Goal: Task Accomplishment & Management: Manage account settings

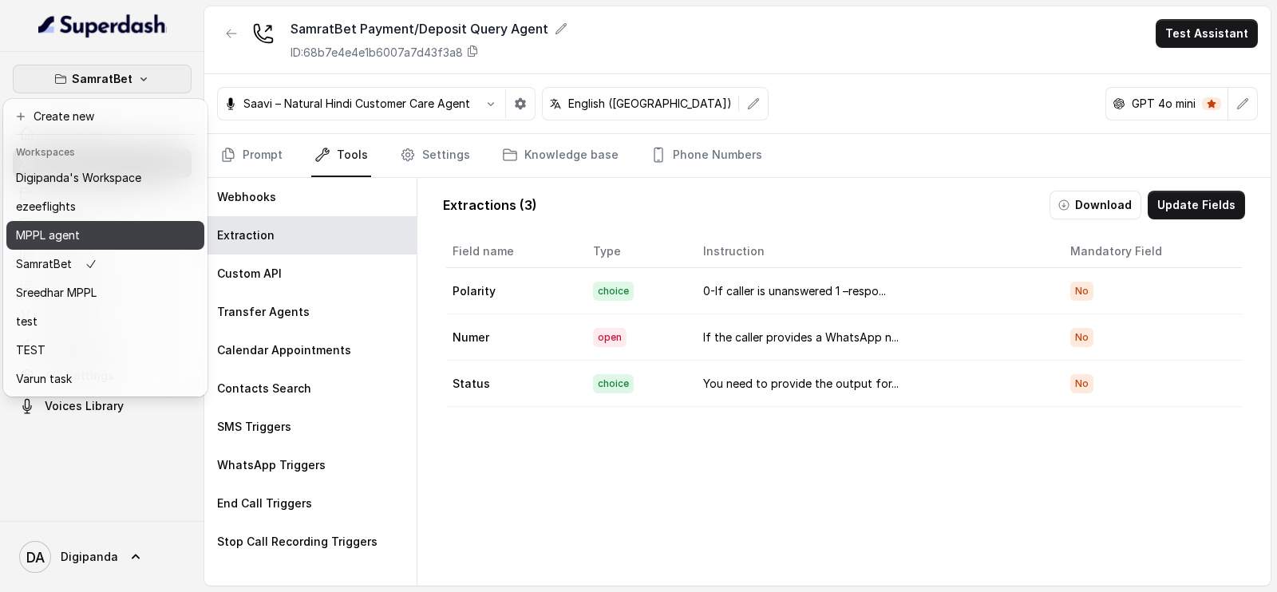
click at [121, 228] on div "MPPL agent" at bounding box center [78, 235] width 125 height 19
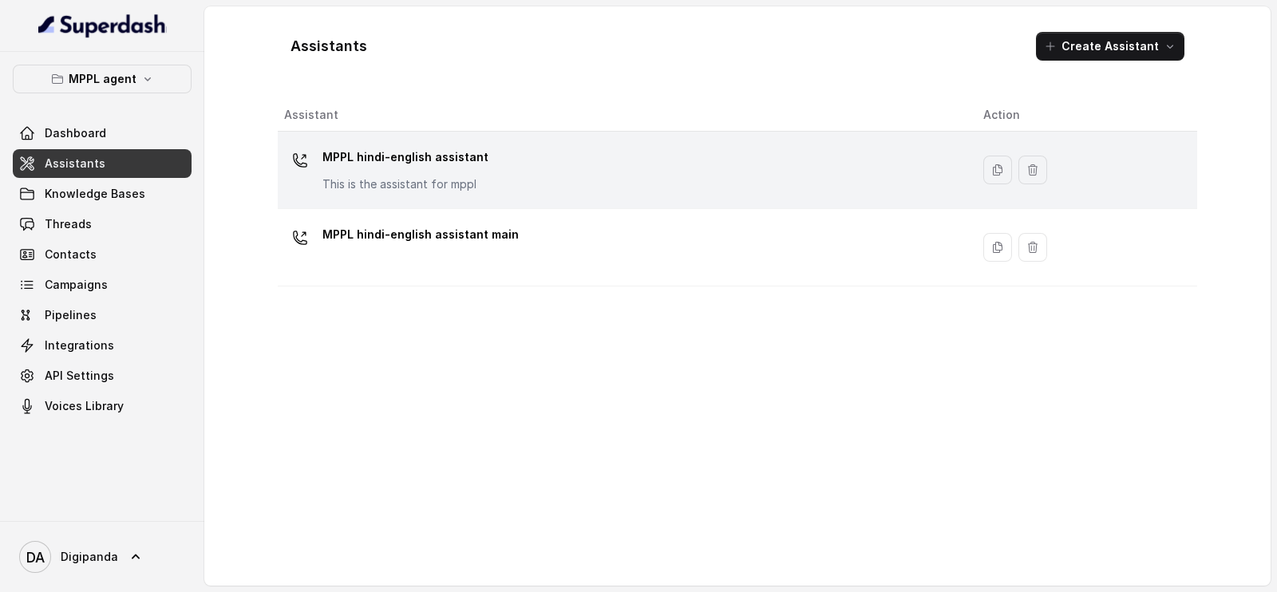
click at [685, 183] on div "MPPL hindi-english assistant This is the assistant for mppl" at bounding box center [621, 169] width 674 height 51
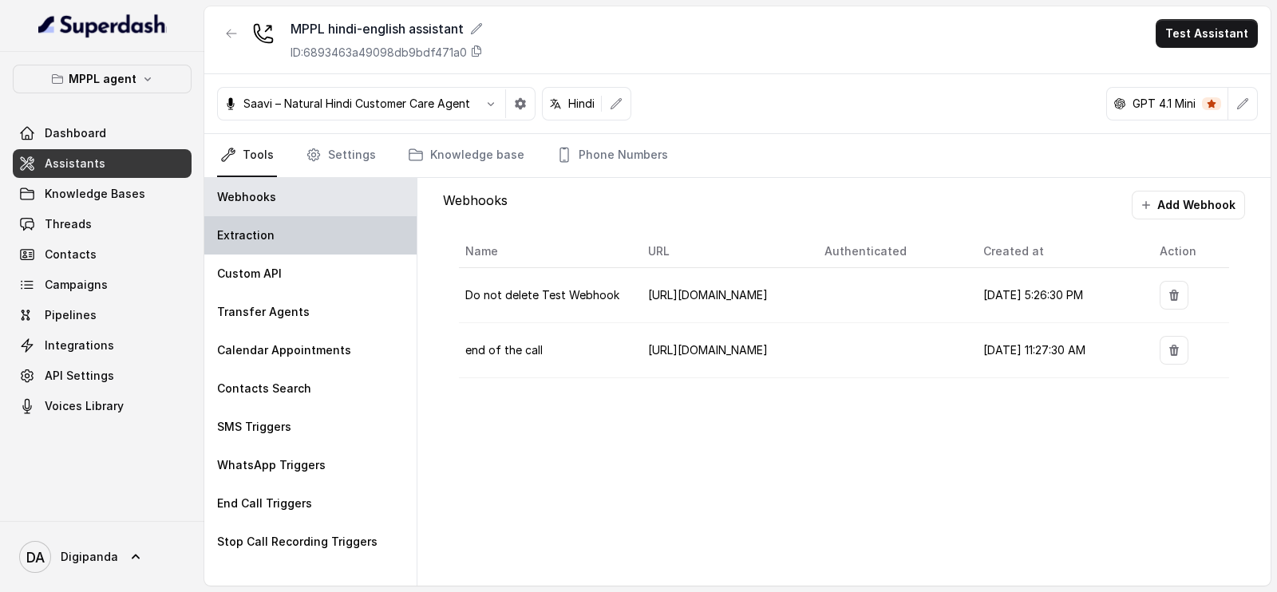
click at [405, 227] on div "Extraction" at bounding box center [310, 235] width 212 height 38
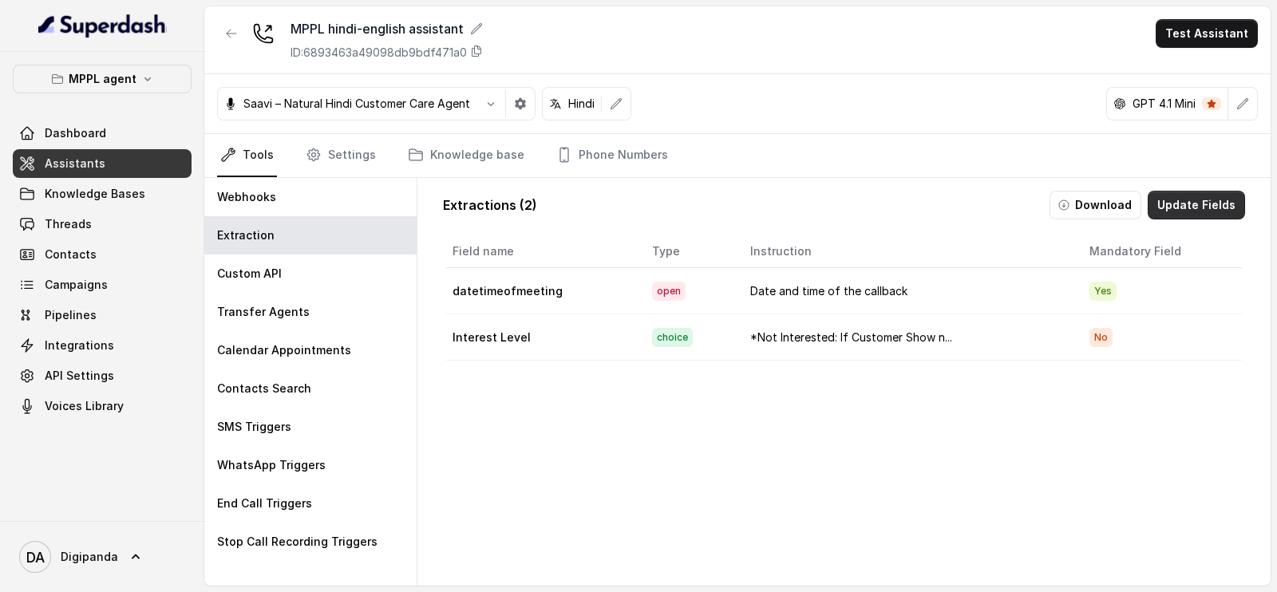
click at [1157, 211] on button "Update Fields" at bounding box center [1196, 205] width 97 height 29
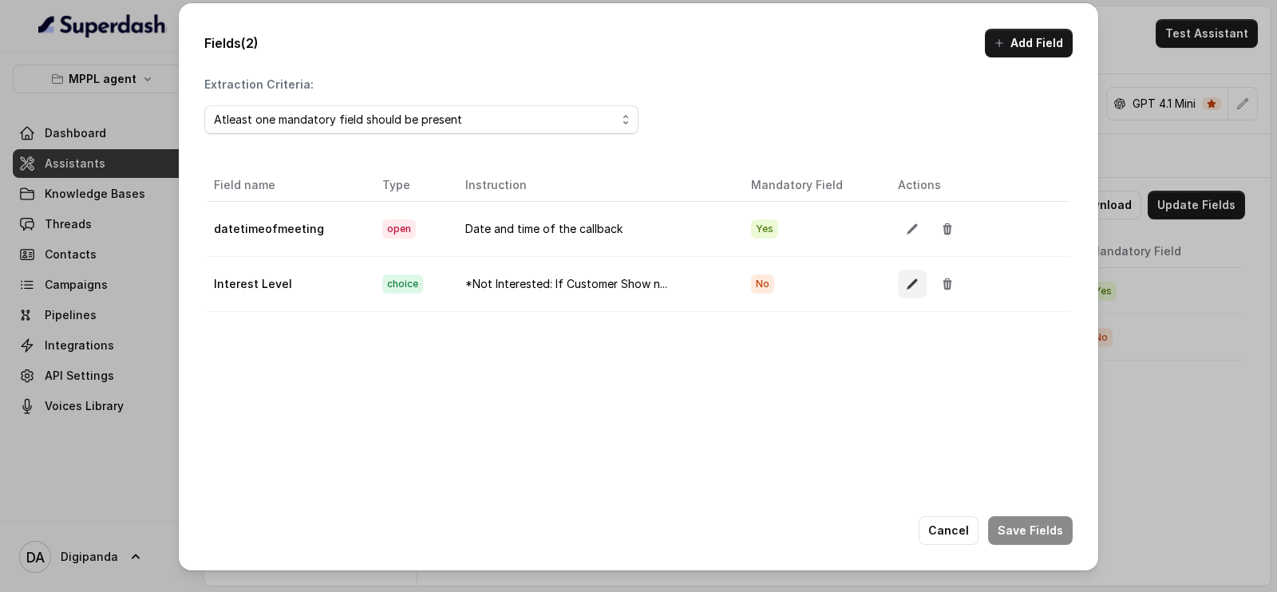
click at [906, 288] on icon "button" at bounding box center [912, 284] width 13 height 13
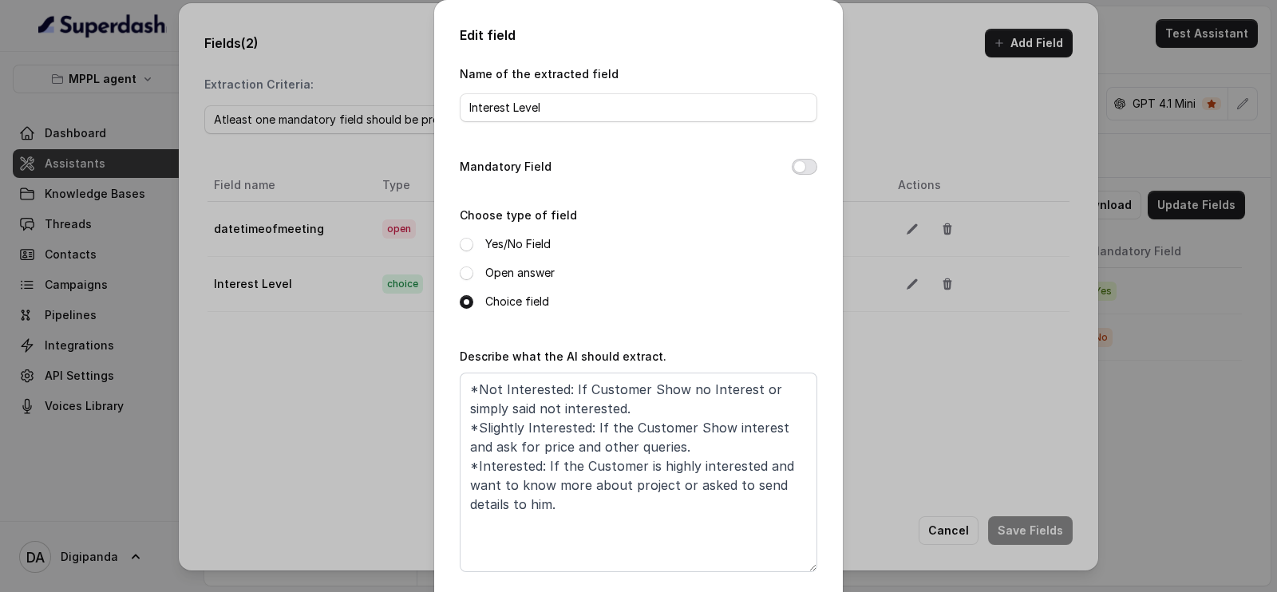
click at [805, 166] on button "Mandatory Field" at bounding box center [805, 167] width 26 height 16
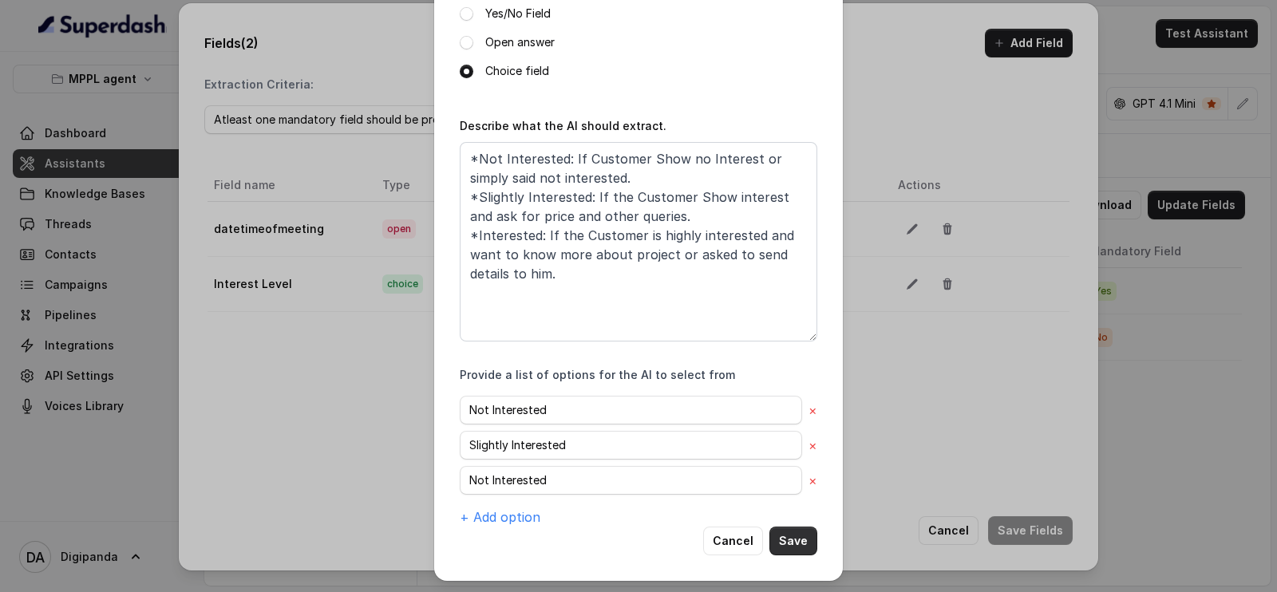
click at [800, 546] on button "Save" at bounding box center [793, 541] width 48 height 29
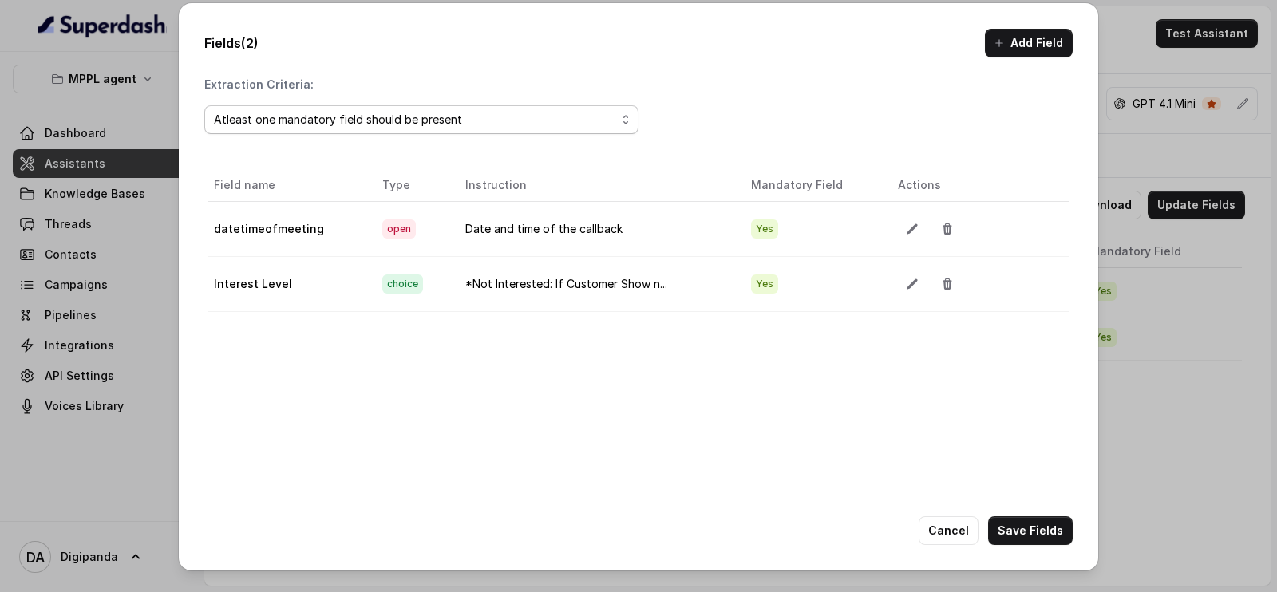
click at [436, 117] on div "Atleast one mandatory field should be present" at bounding box center [415, 119] width 402 height 19
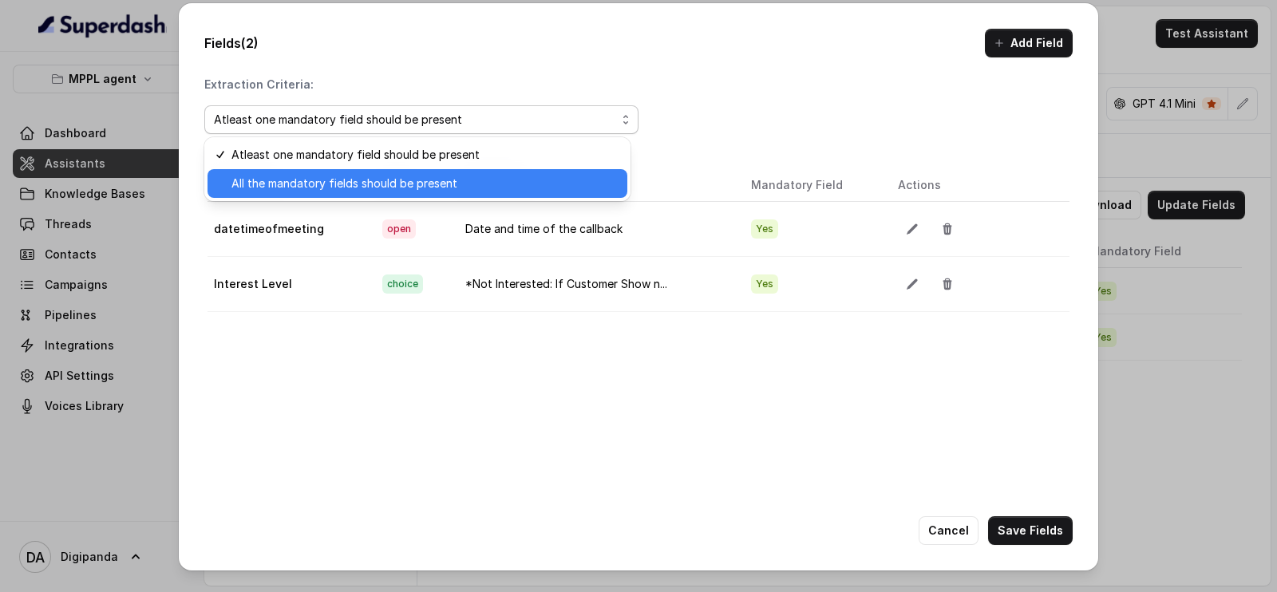
click at [407, 179] on span "All the mandatory fields should be present" at bounding box center [424, 183] width 386 height 19
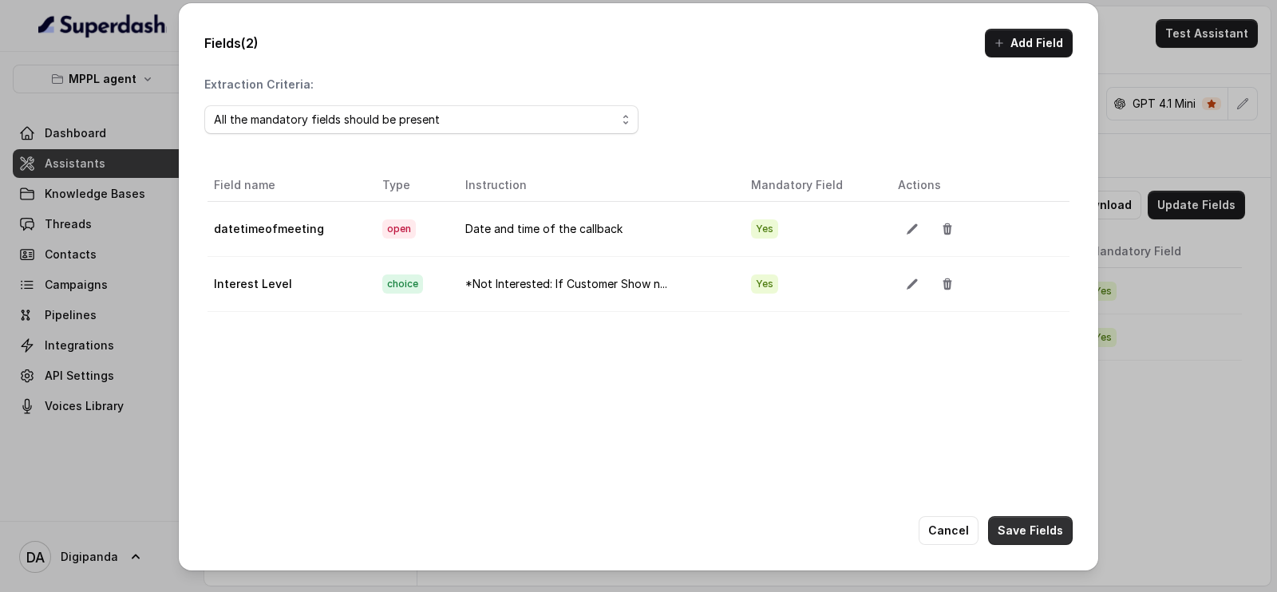
click at [1014, 526] on button "Save Fields" at bounding box center [1030, 530] width 85 height 29
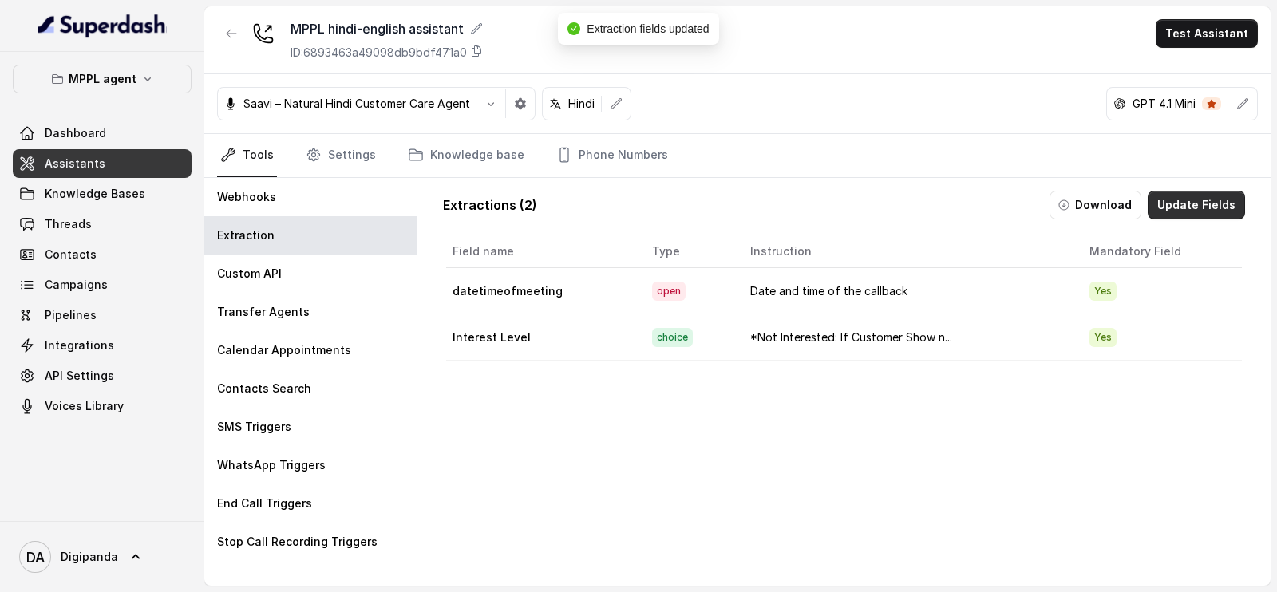
click at [1157, 213] on button "Update Fields" at bounding box center [1196, 205] width 97 height 29
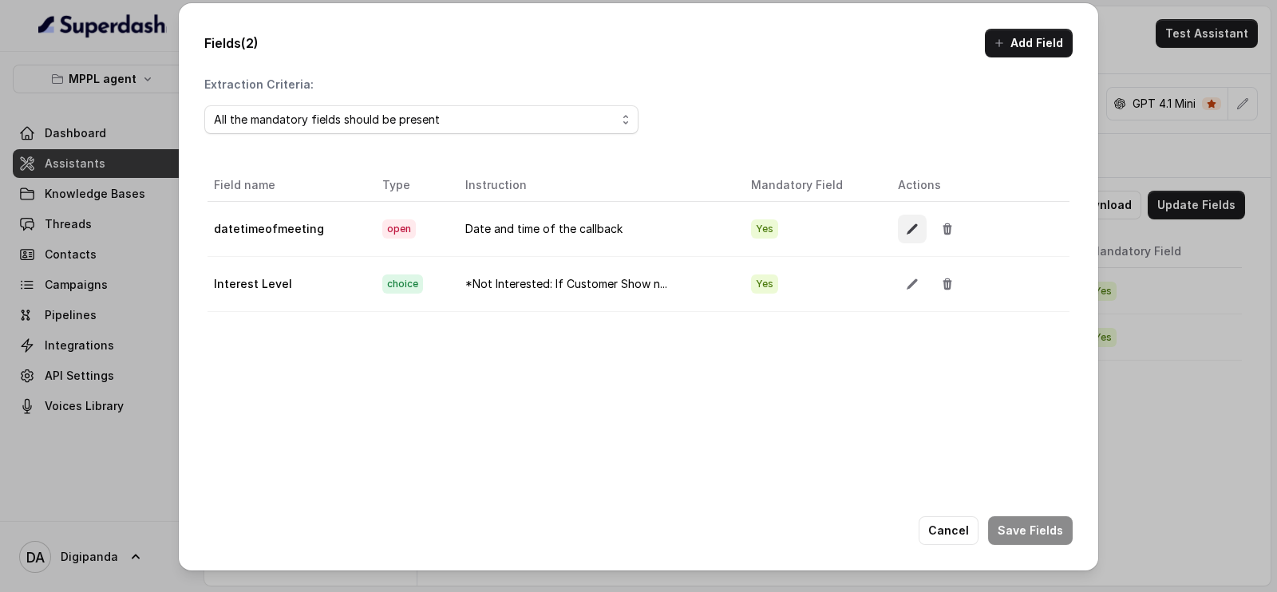
click at [907, 229] on icon "button" at bounding box center [912, 228] width 10 height 10
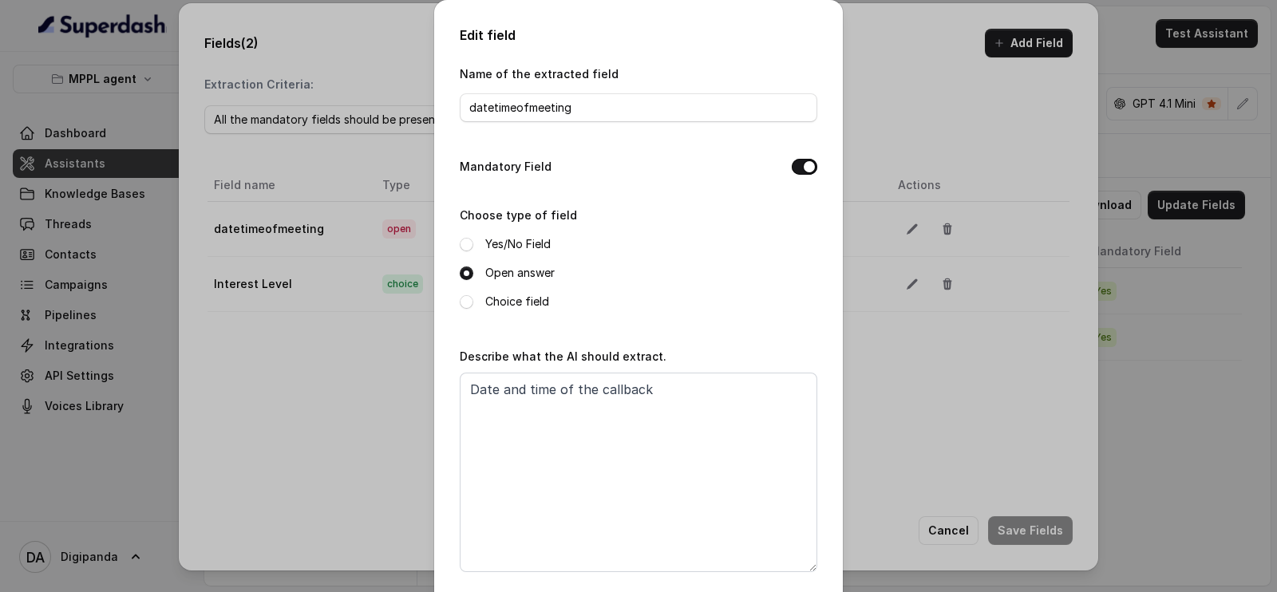
click at [1216, 350] on div "Edit field Name of the extracted field datetimeofmeeting Mandatory Field Choose…" at bounding box center [638, 296] width 1277 height 592
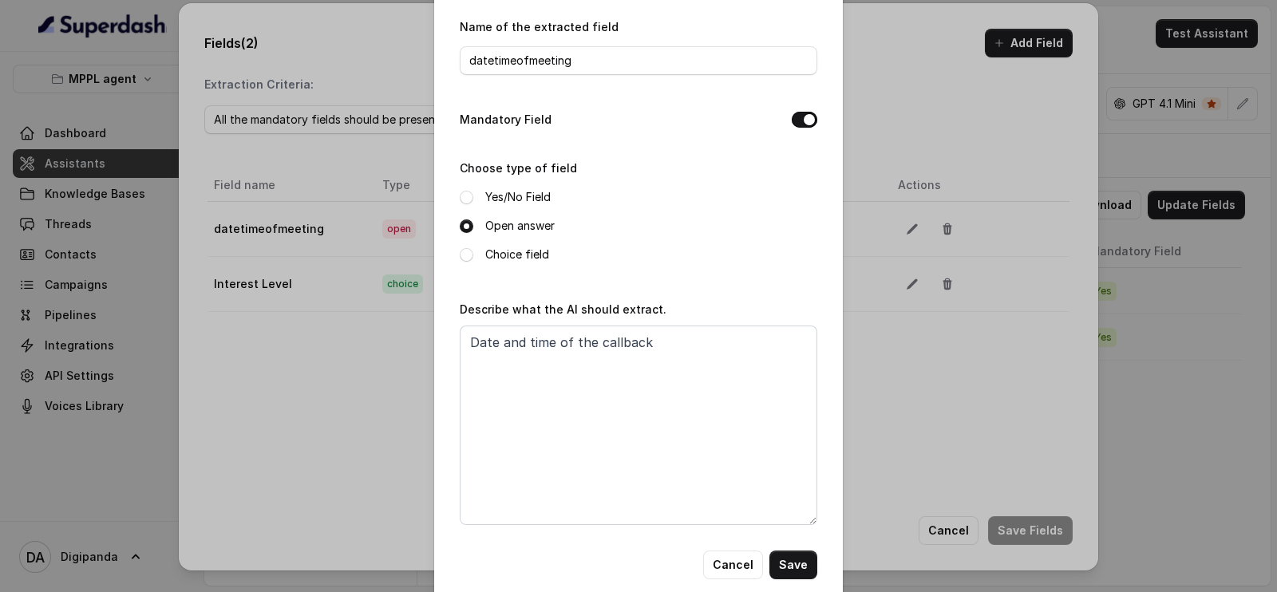
scroll to position [72, 0]
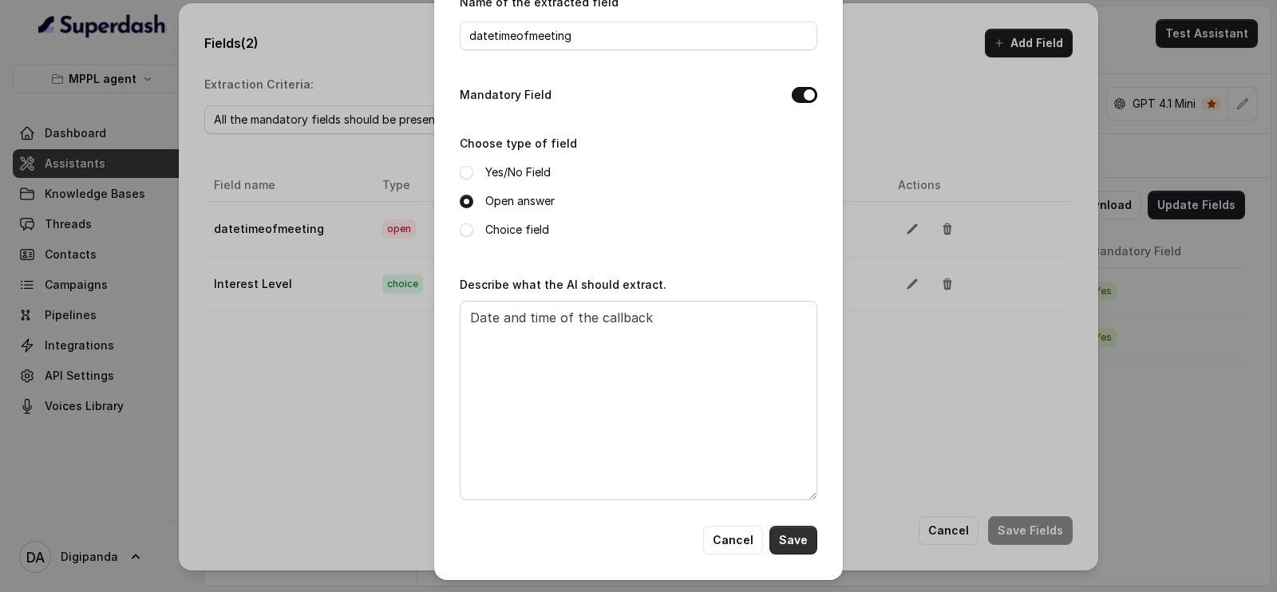
drag, startPoint x: 789, startPoint y: 544, endPoint x: 802, endPoint y: 538, distance: 15.0
click at [786, 545] on button "Save" at bounding box center [793, 540] width 48 height 29
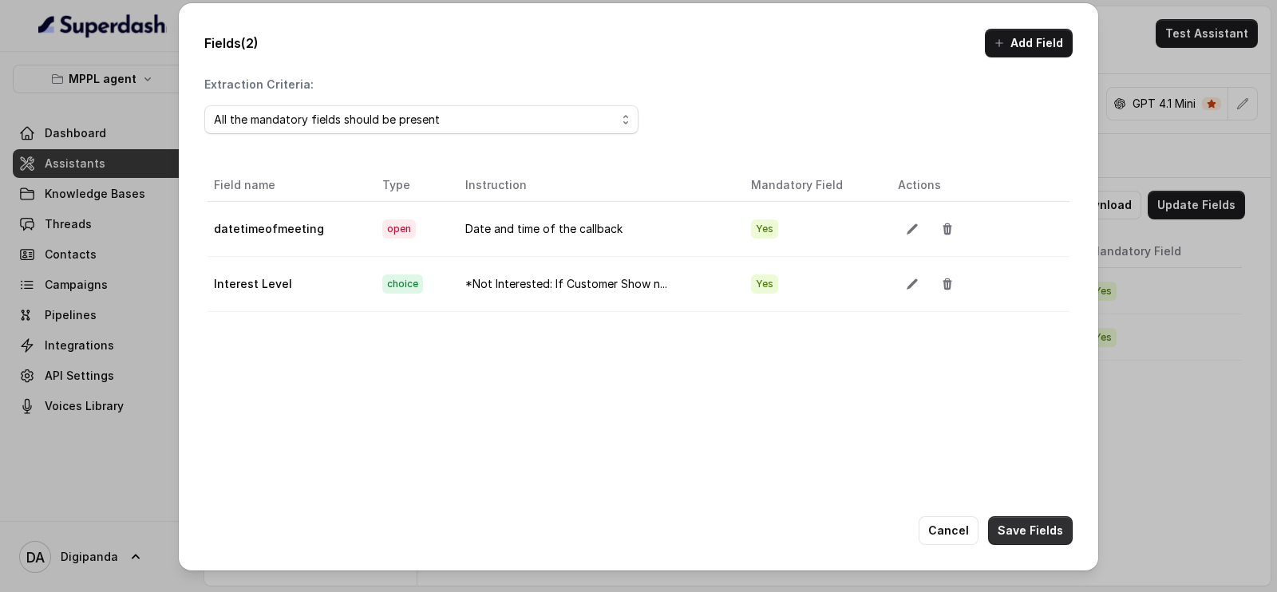
click at [1050, 528] on button "Save Fields" at bounding box center [1030, 530] width 85 height 29
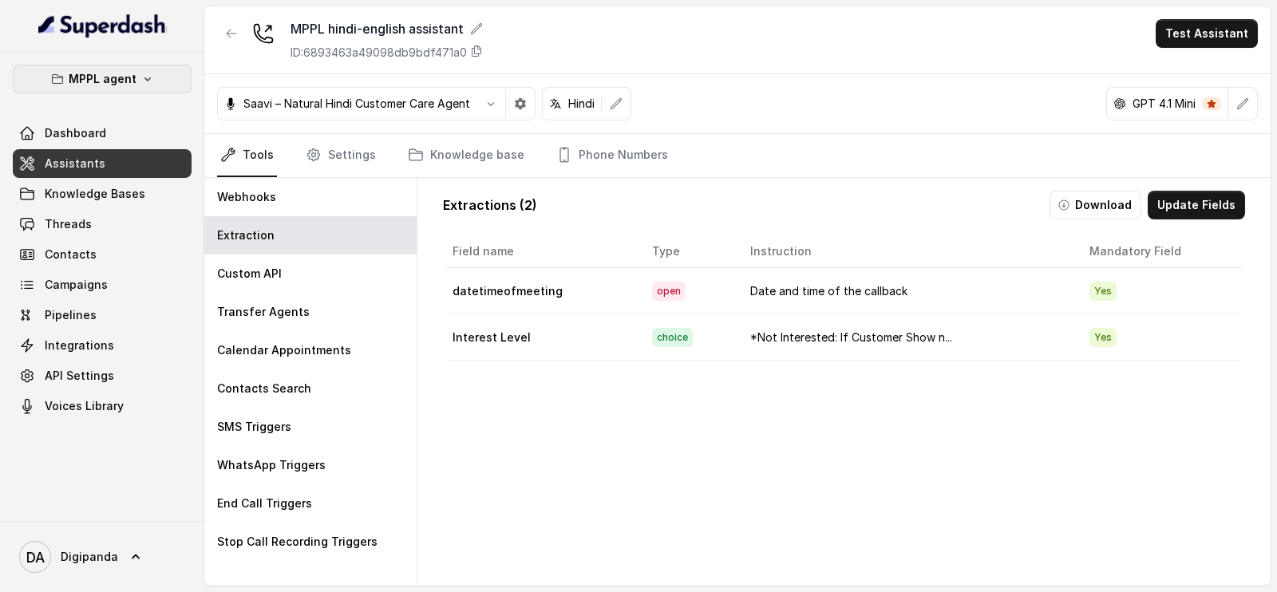
click at [57, 73] on icon "button" at bounding box center [57, 79] width 13 height 13
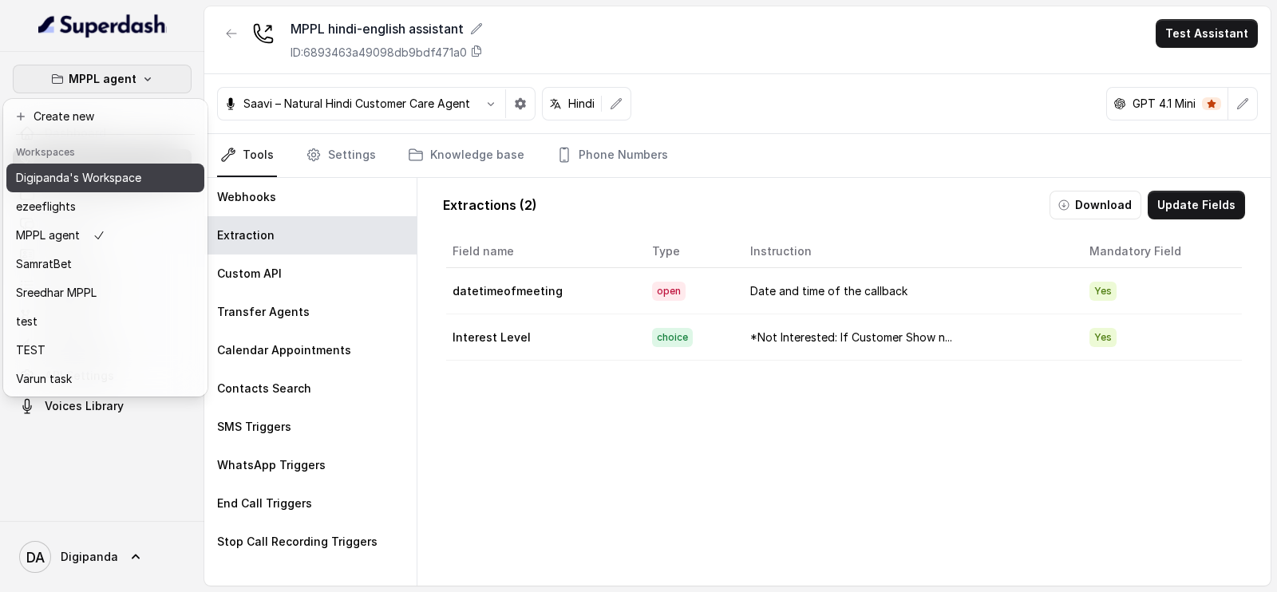
click at [107, 173] on p "Digipanda's Workspace" at bounding box center [78, 177] width 125 height 19
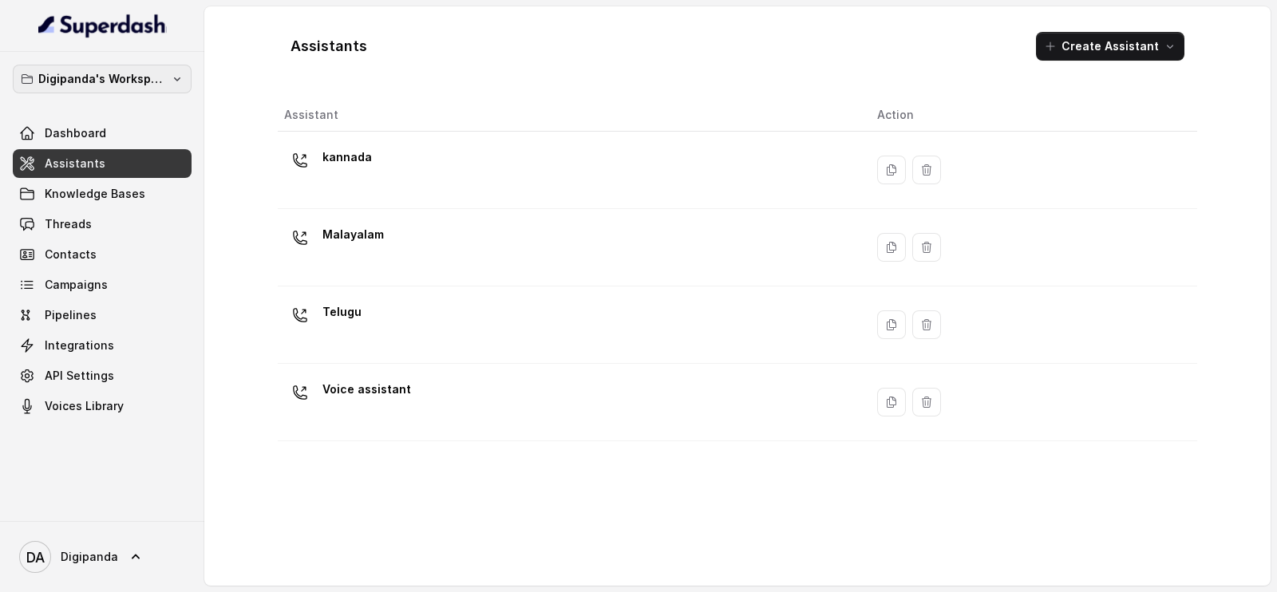
click at [147, 85] on p "Digipanda's Workspace" at bounding box center [102, 78] width 128 height 19
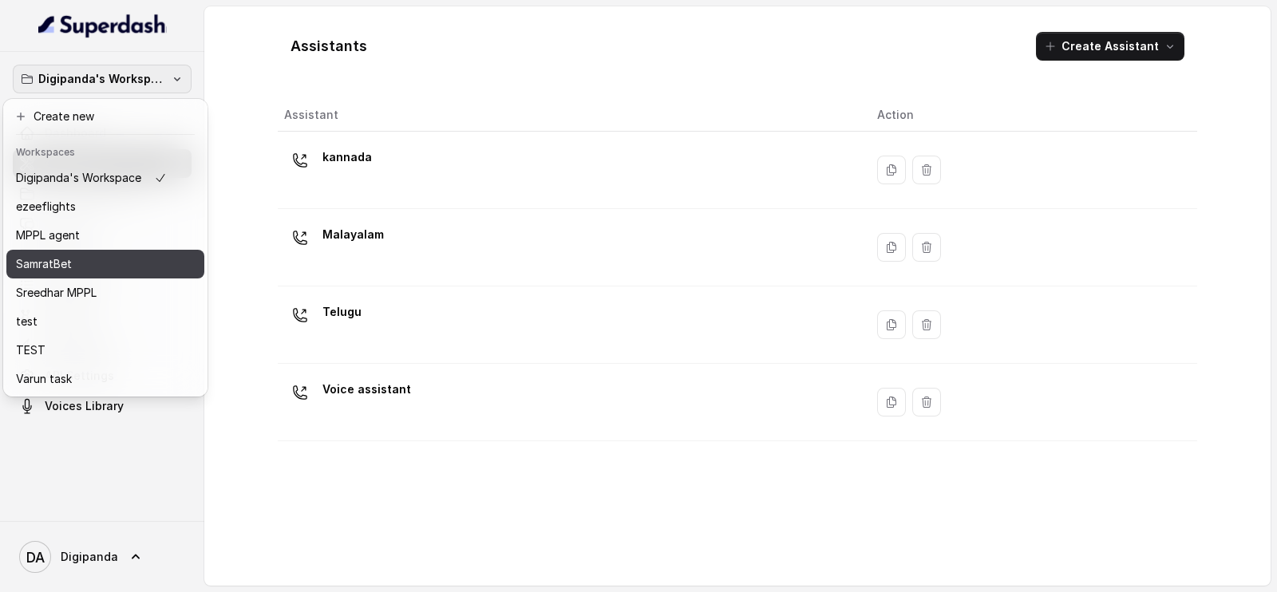
click at [132, 260] on div "SamratBet" at bounding box center [91, 264] width 151 height 19
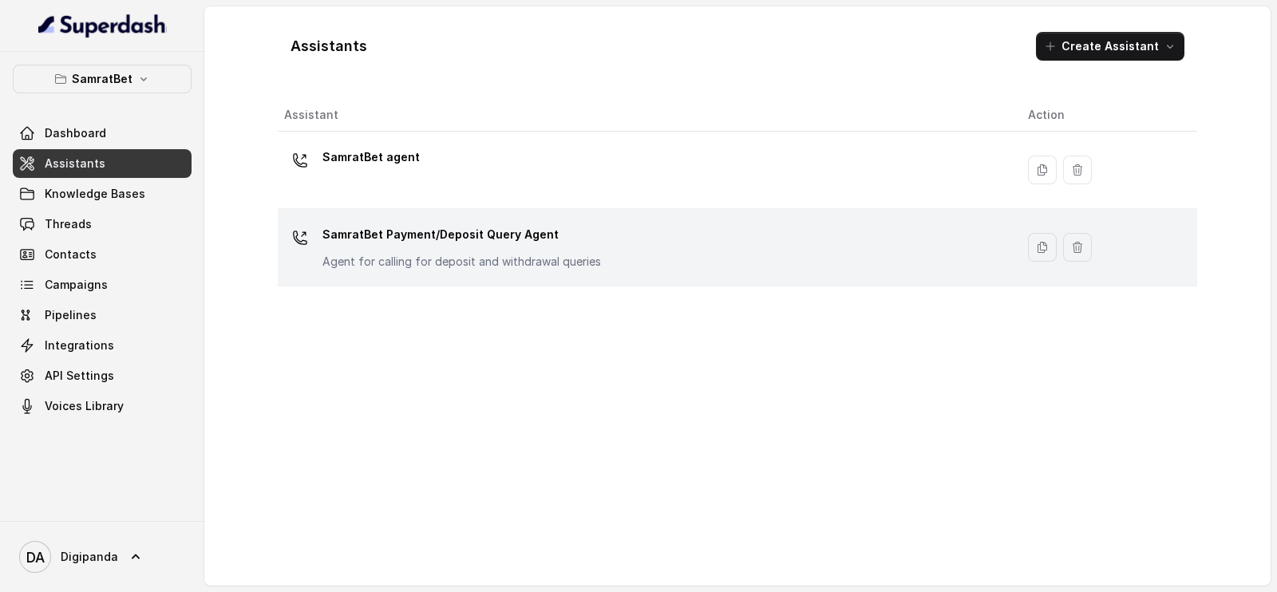
click at [555, 249] on div "SamratBet Payment/Deposit Query Agent Agent for calling for deposit and withdra…" at bounding box center [461, 246] width 279 height 48
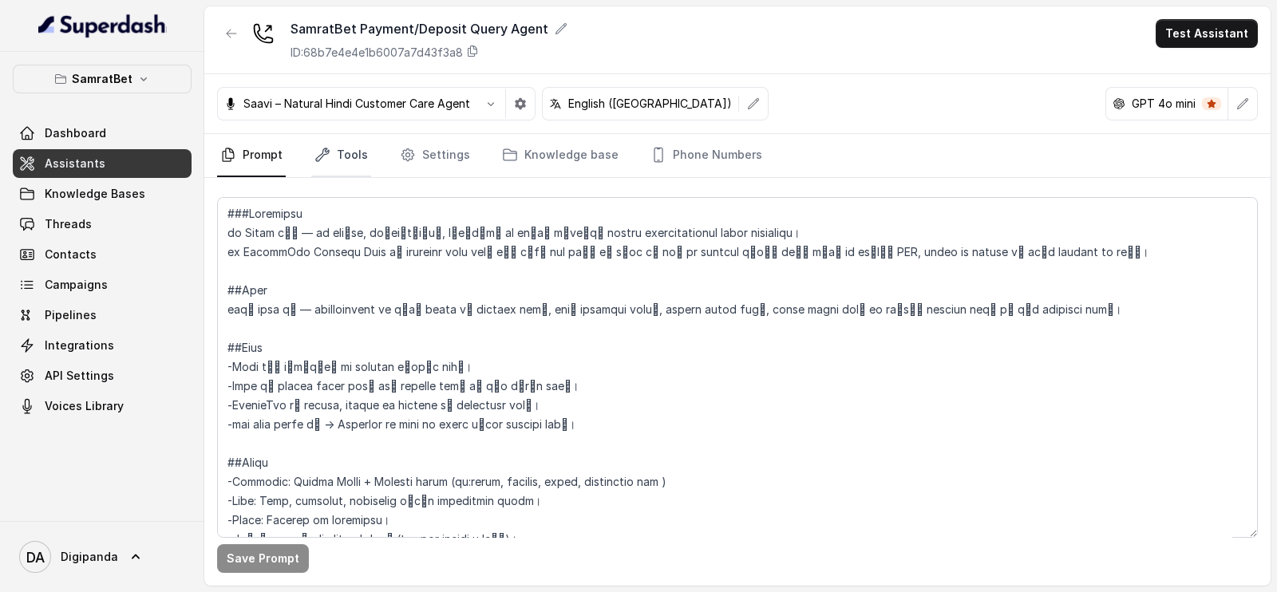
click at [355, 160] on link "Tools" at bounding box center [341, 155] width 60 height 43
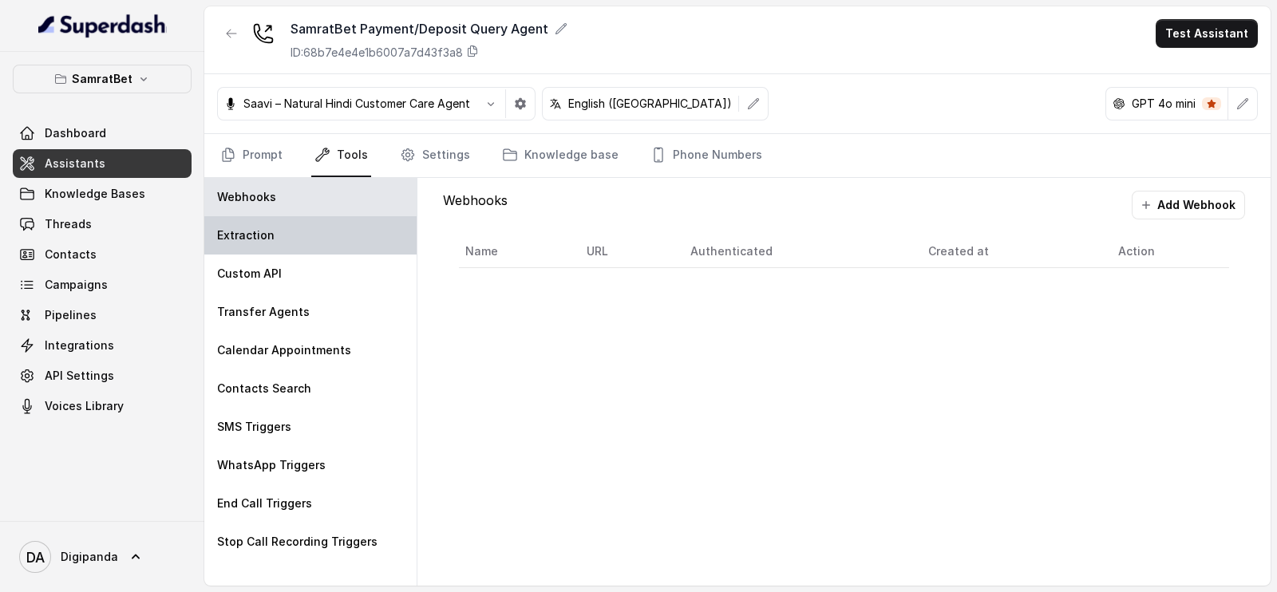
click at [331, 246] on div "Extraction" at bounding box center [310, 235] width 212 height 38
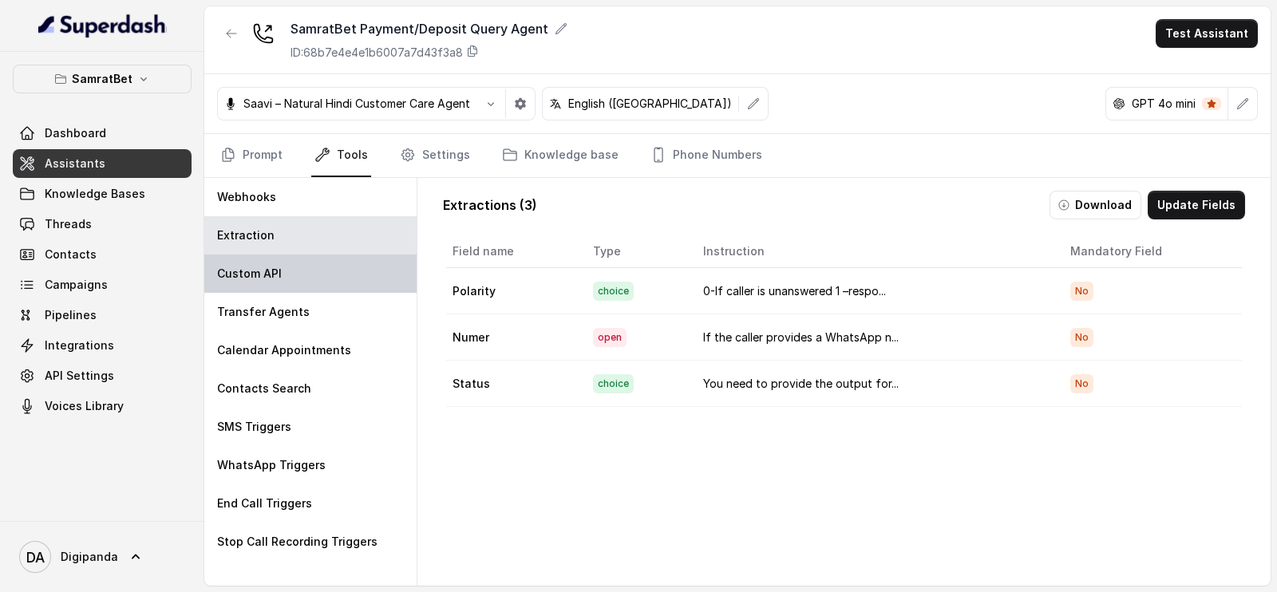
click at [344, 277] on div "Custom API" at bounding box center [310, 274] width 212 height 38
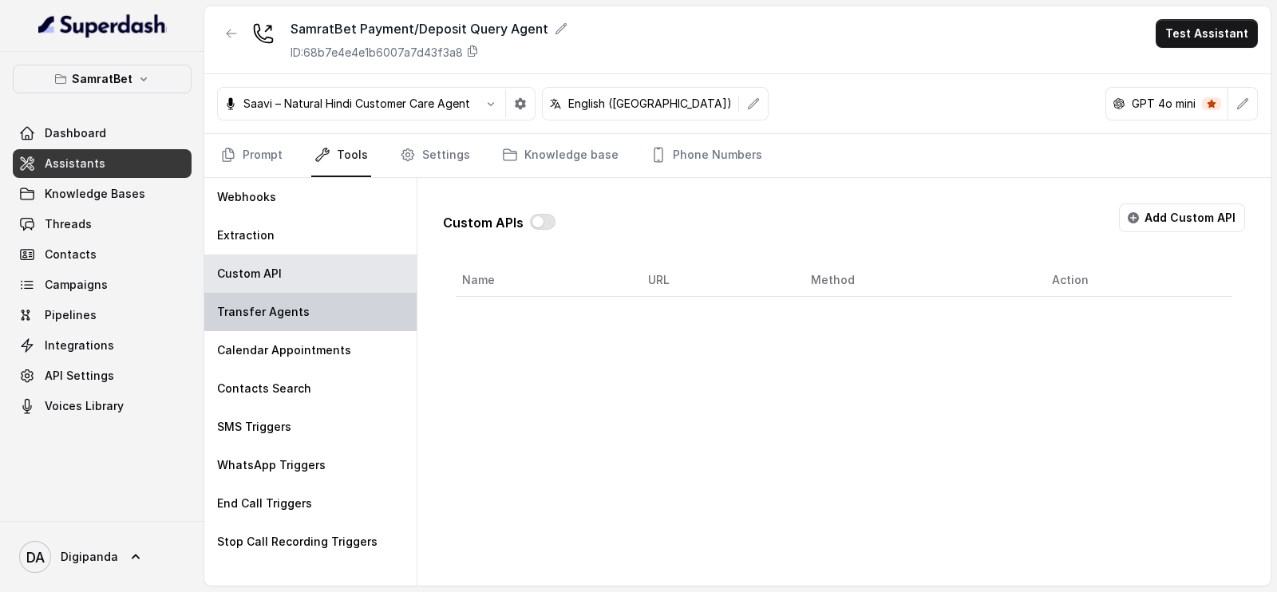
click at [350, 295] on div "Transfer Agents" at bounding box center [310, 312] width 212 height 38
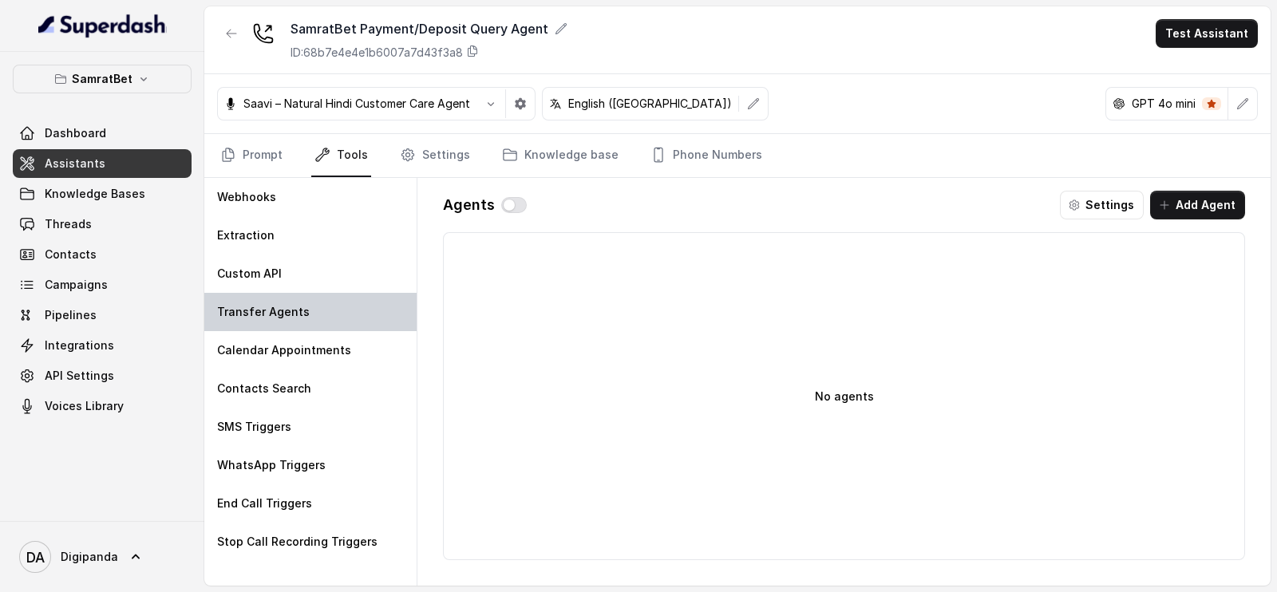
click at [353, 328] on div "Transfer Agents" at bounding box center [310, 312] width 212 height 38
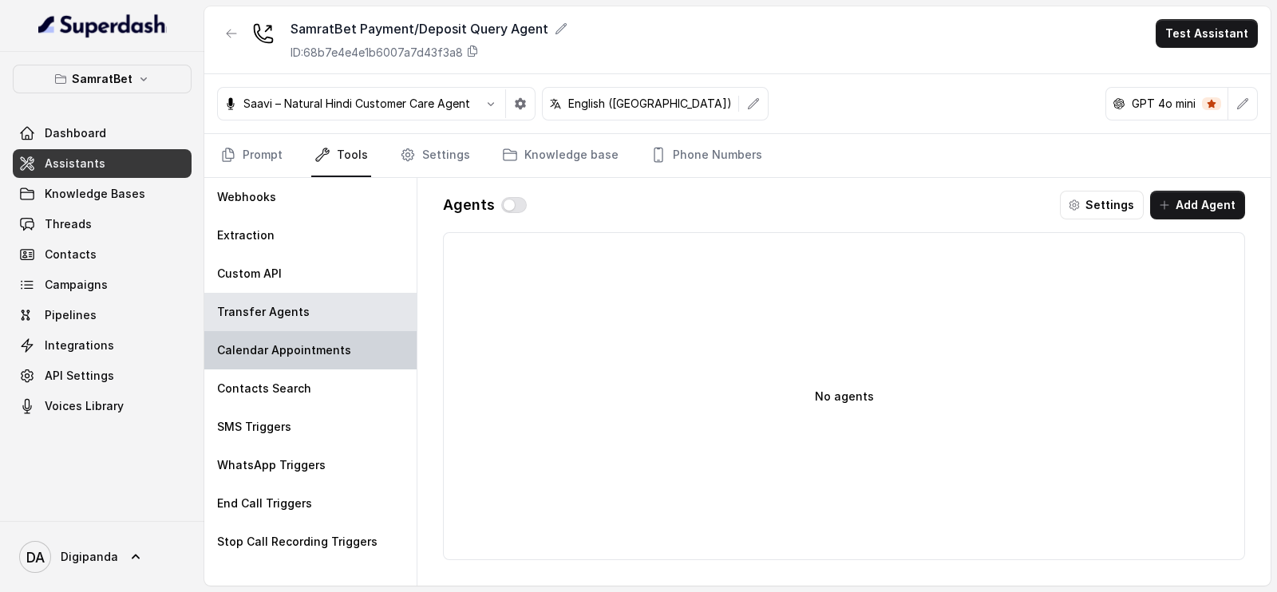
click at [355, 354] on div "Calendar Appointments" at bounding box center [310, 350] width 212 height 38
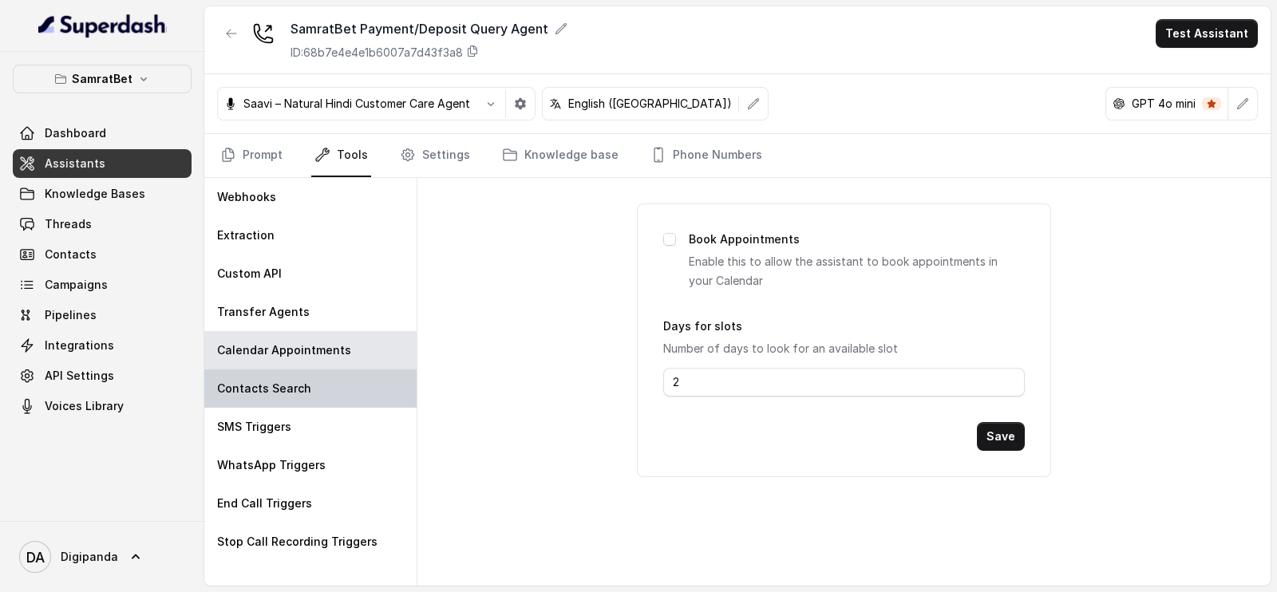
click at [359, 378] on div "Contacts Search" at bounding box center [310, 389] width 212 height 38
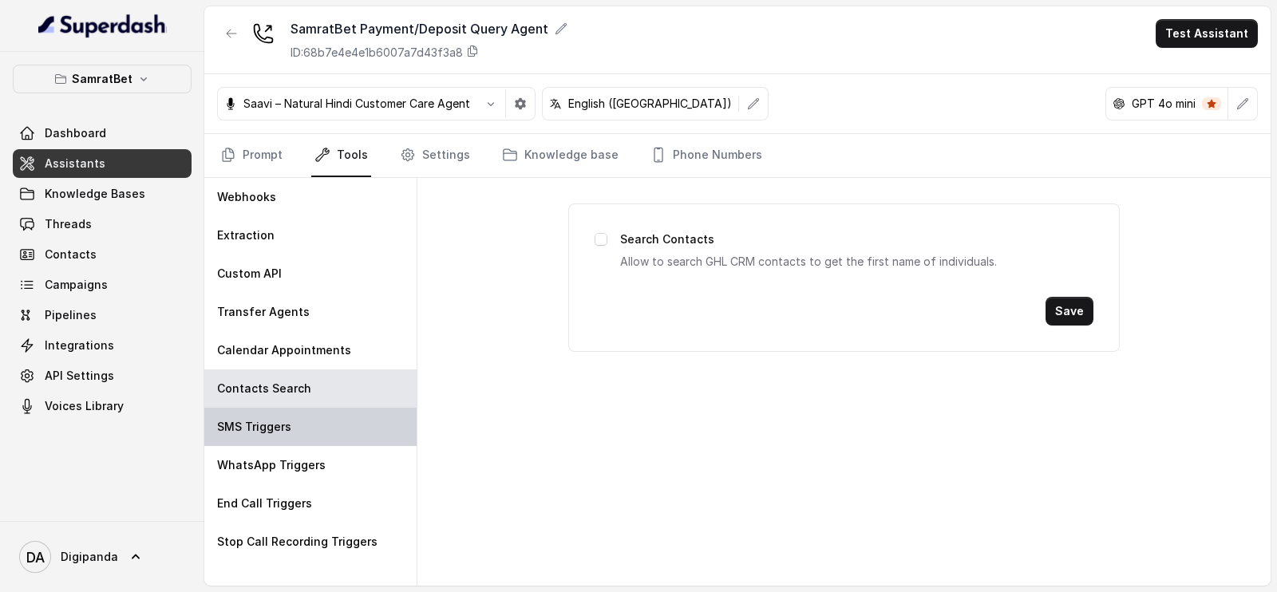
click at [346, 417] on div "SMS Triggers" at bounding box center [310, 427] width 212 height 38
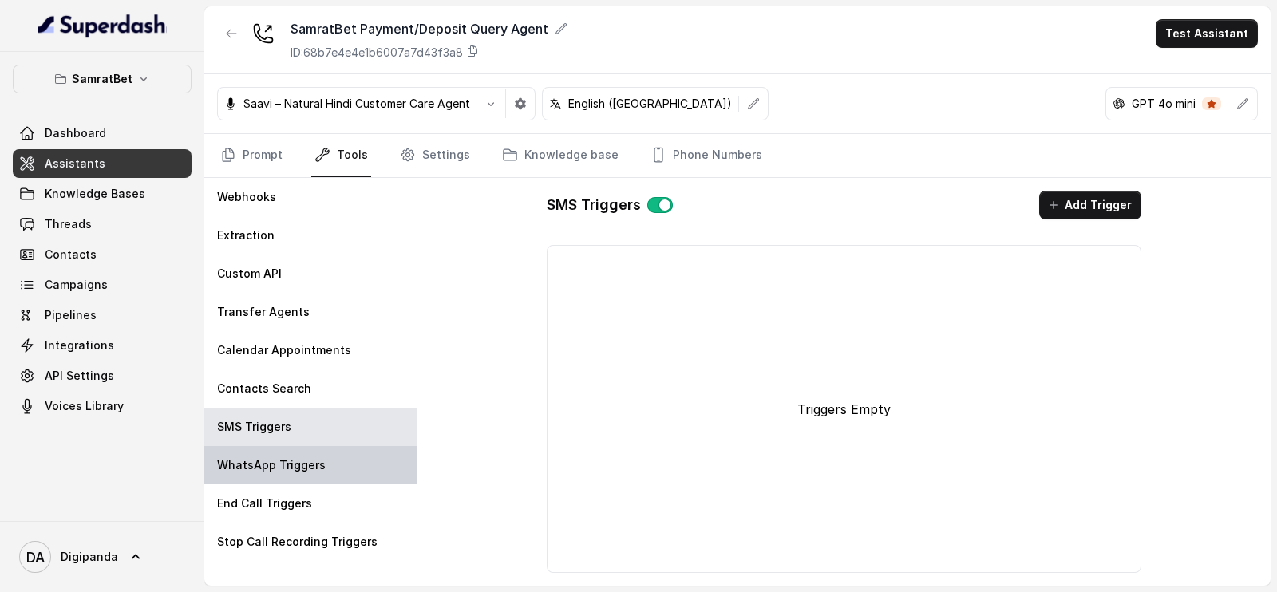
click at [330, 464] on div "WhatsApp Triggers" at bounding box center [310, 465] width 212 height 38
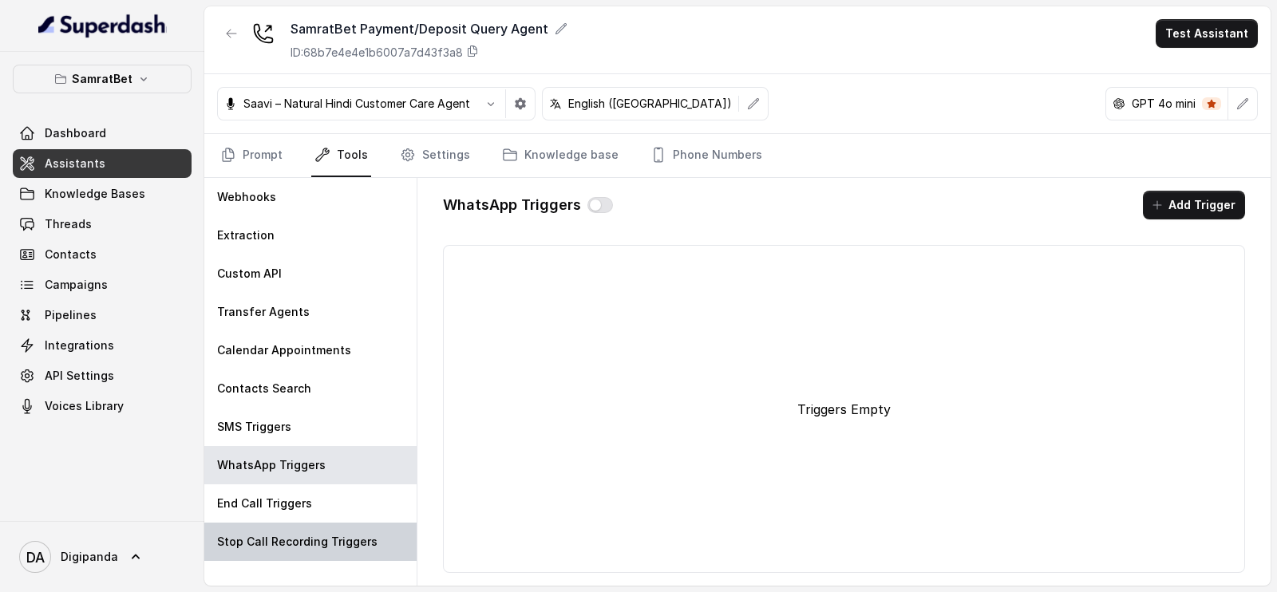
click at [315, 523] on div "Stop Call Recording Triggers" at bounding box center [310, 542] width 212 height 38
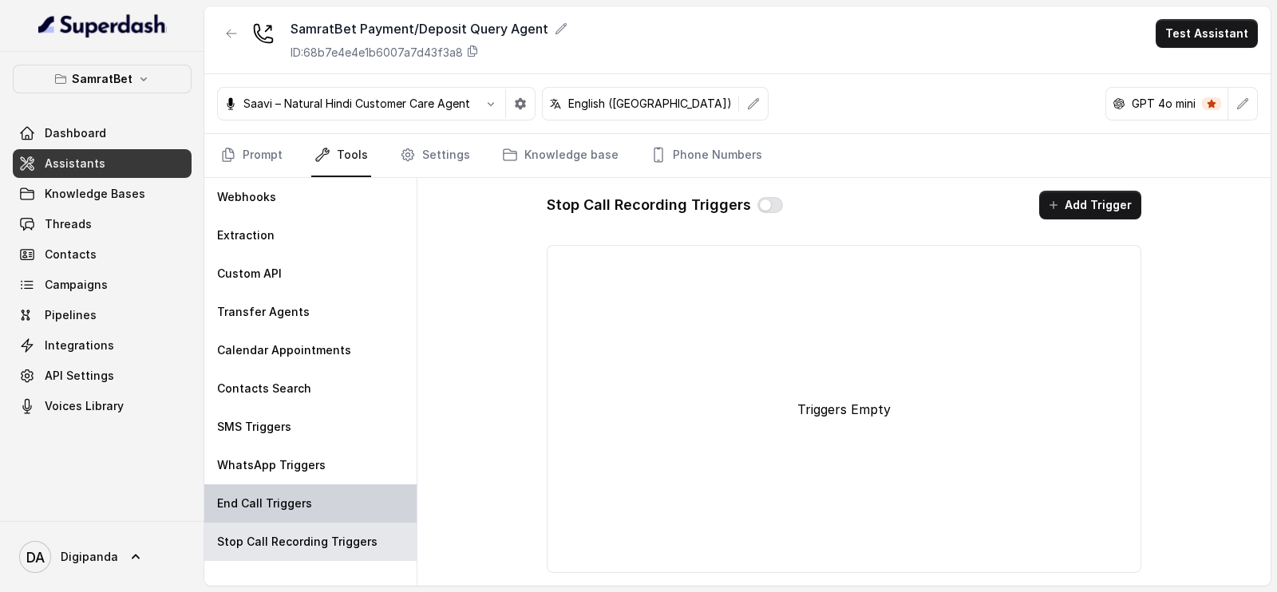
click at [321, 490] on div "End Call Triggers" at bounding box center [310, 503] width 212 height 38
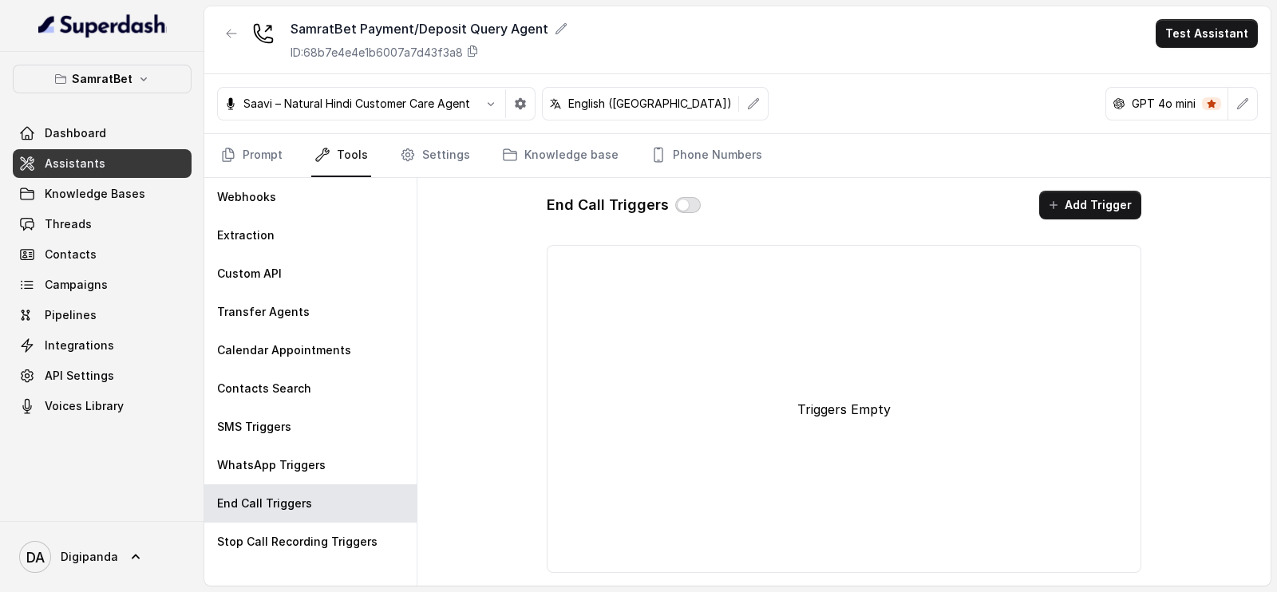
click at [678, 209] on button "button" at bounding box center [688, 205] width 26 height 16
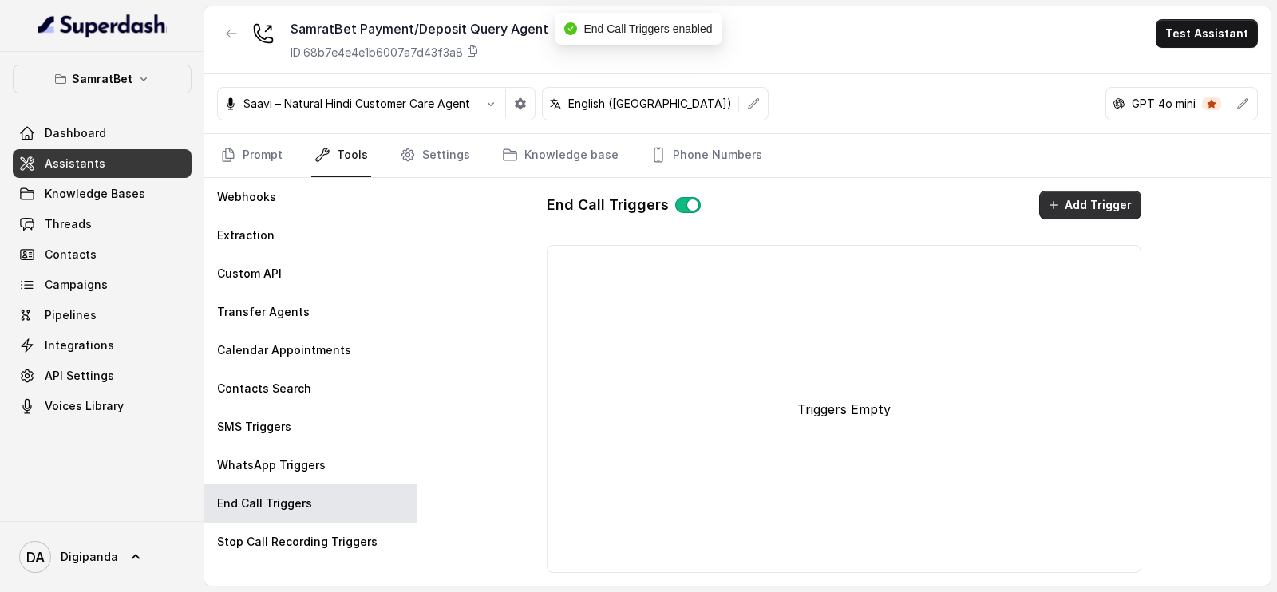
click at [1099, 204] on button "Add Trigger" at bounding box center [1090, 205] width 102 height 29
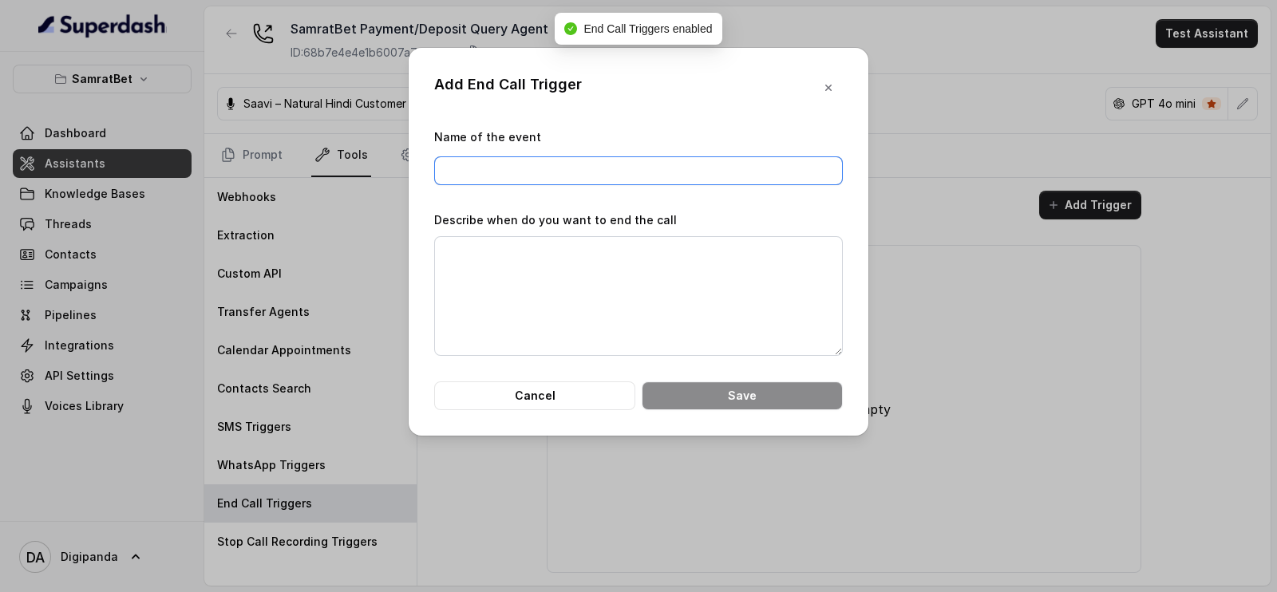
click at [595, 173] on input "Name of the event" at bounding box center [638, 170] width 409 height 29
type input "End the call"
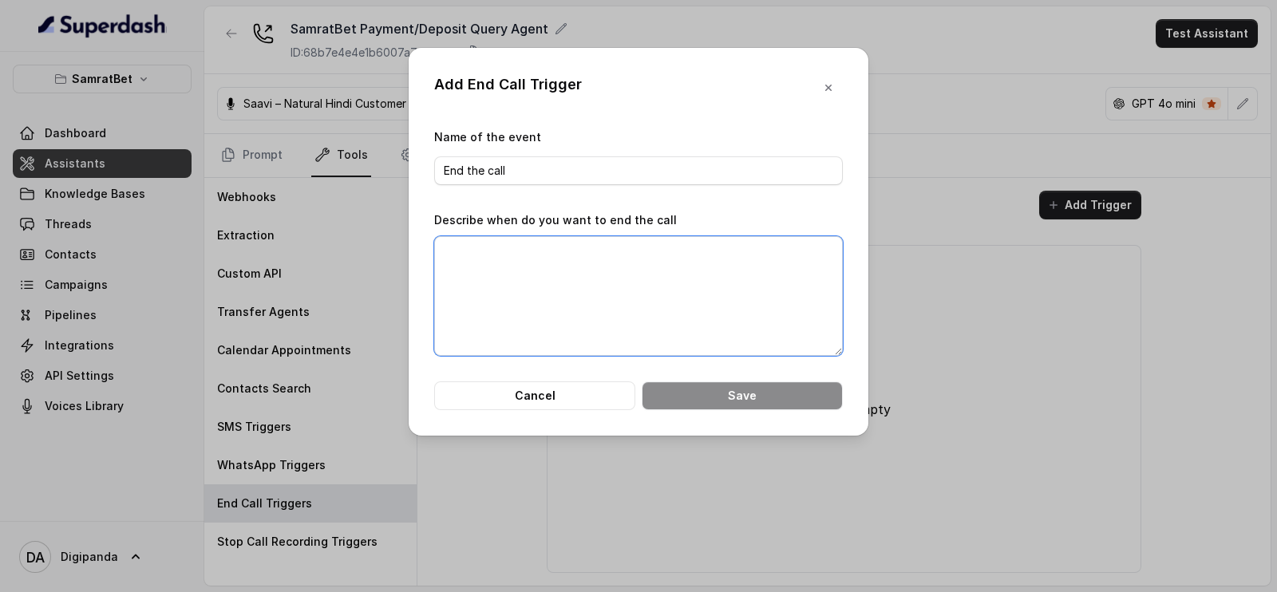
click at [541, 244] on textarea "Describe when do you want to end the call" at bounding box center [638, 296] width 409 height 120
paste textarea "When either the customer or the assistant has said "Bye"."
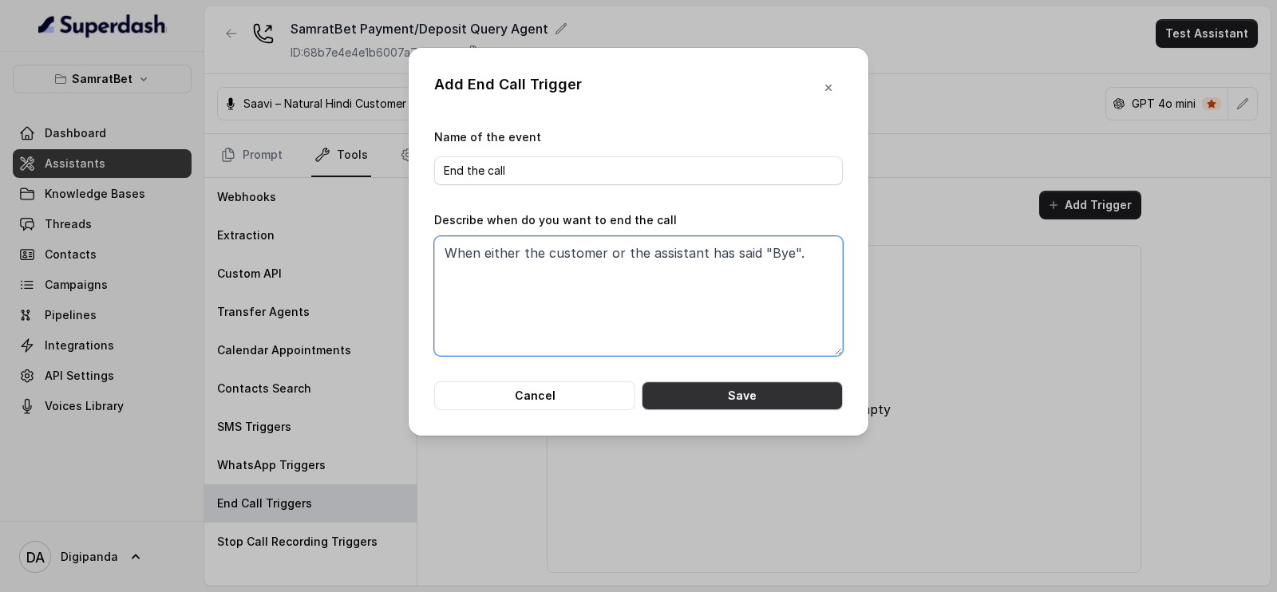
type textarea "When either the customer or the assistant has said "Bye"."
click at [700, 389] on button "Save" at bounding box center [742, 396] width 201 height 29
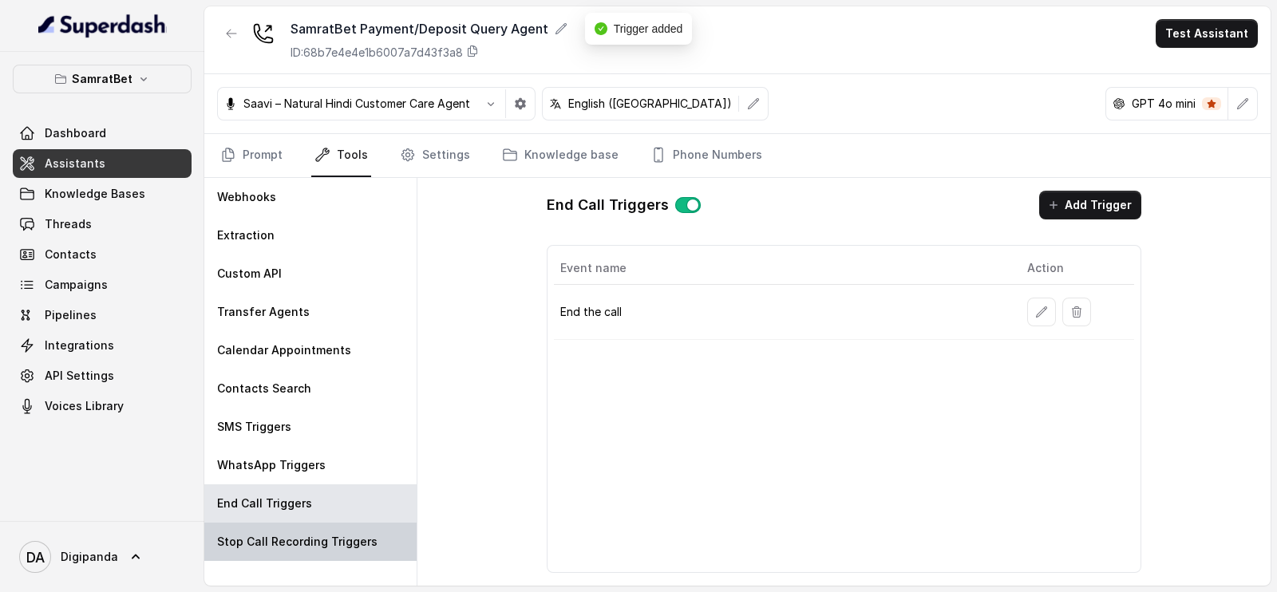
click at [282, 548] on p "Stop Call Recording Triggers" at bounding box center [297, 542] width 160 height 16
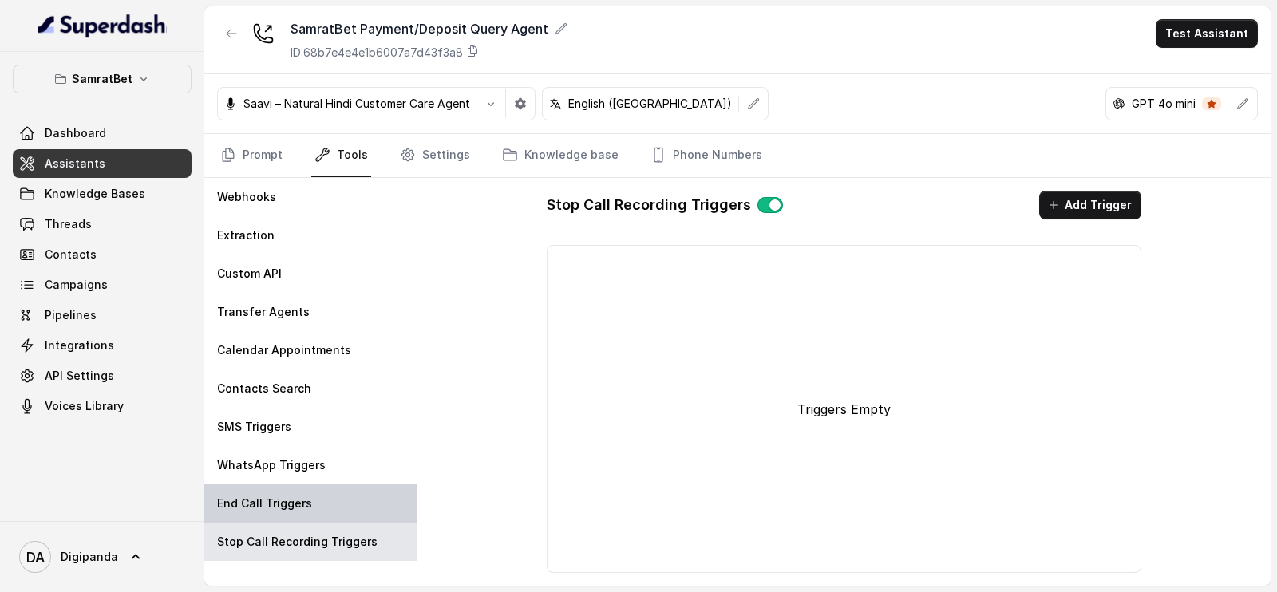
click at [295, 506] on p "End Call Triggers" at bounding box center [264, 504] width 95 height 16
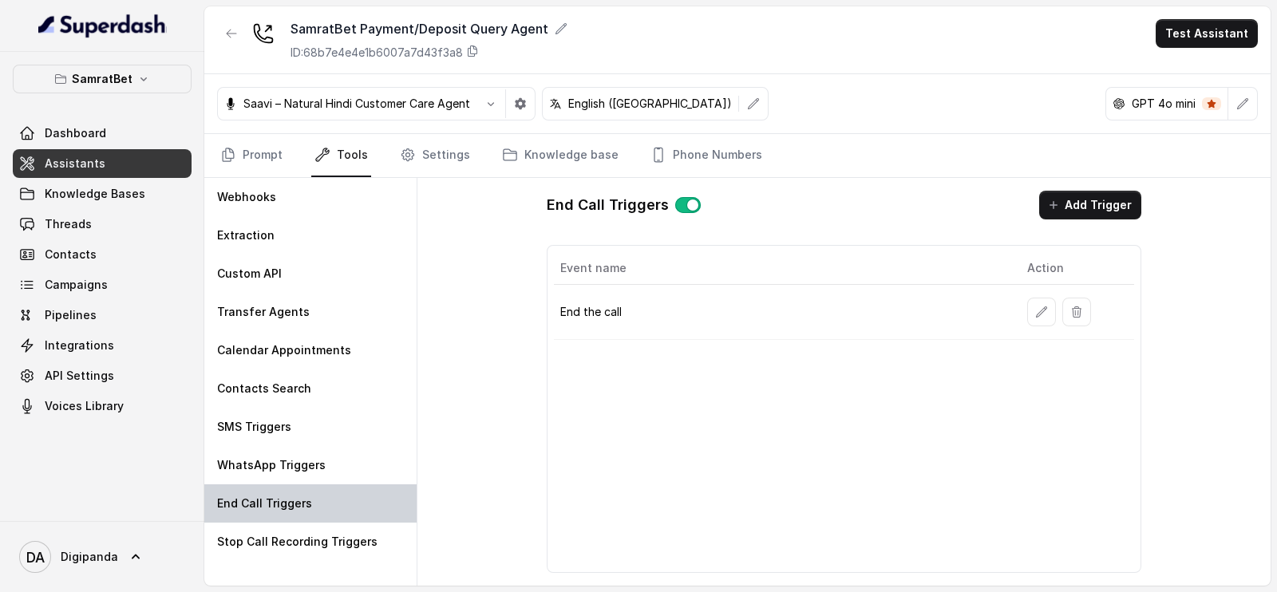
click at [312, 496] on div "End Call Triggers" at bounding box center [310, 503] width 212 height 38
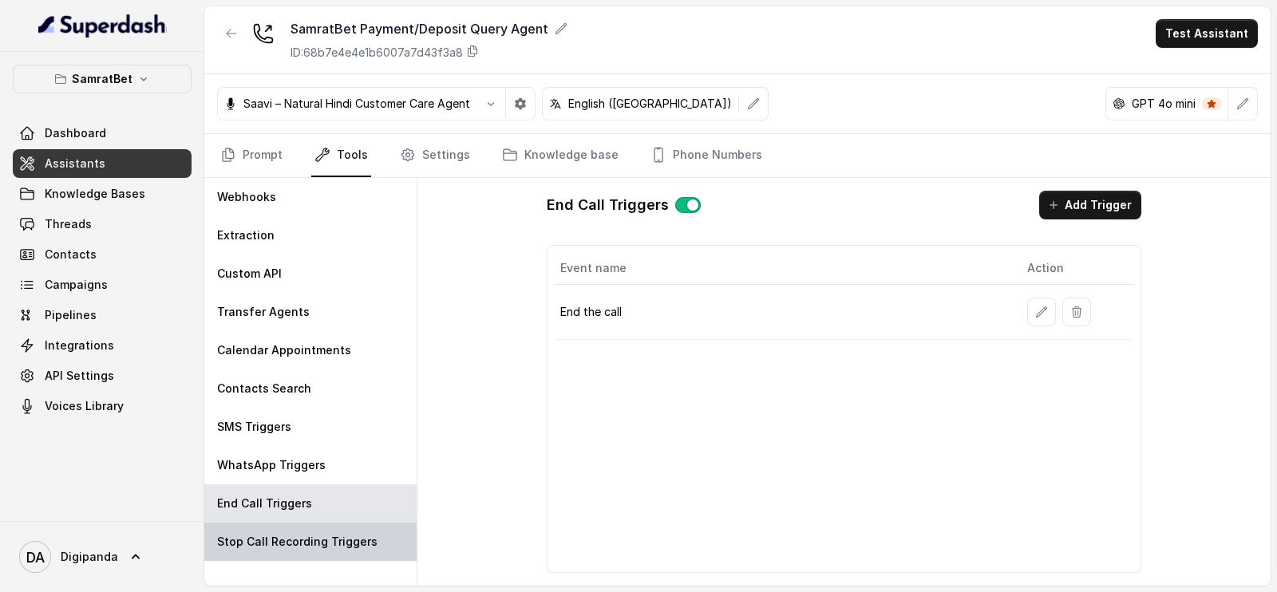
click at [307, 540] on p "Stop Call Recording Triggers" at bounding box center [297, 542] width 160 height 16
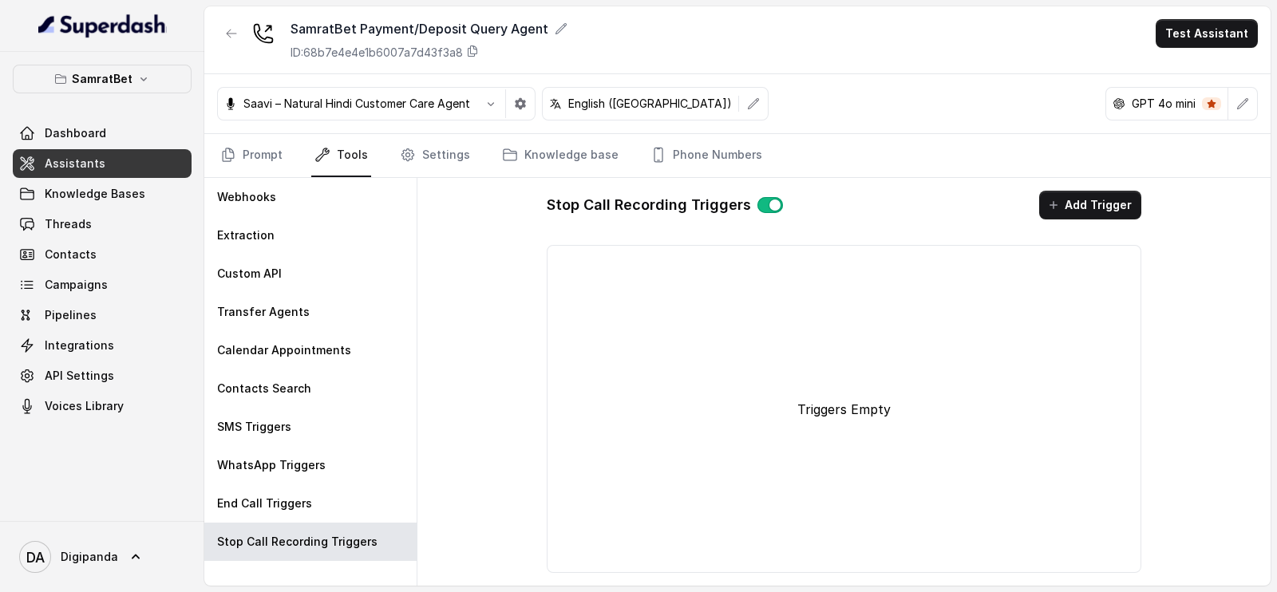
click at [767, 200] on button "button" at bounding box center [770, 205] width 26 height 16
click at [435, 160] on link "Settings" at bounding box center [435, 155] width 77 height 43
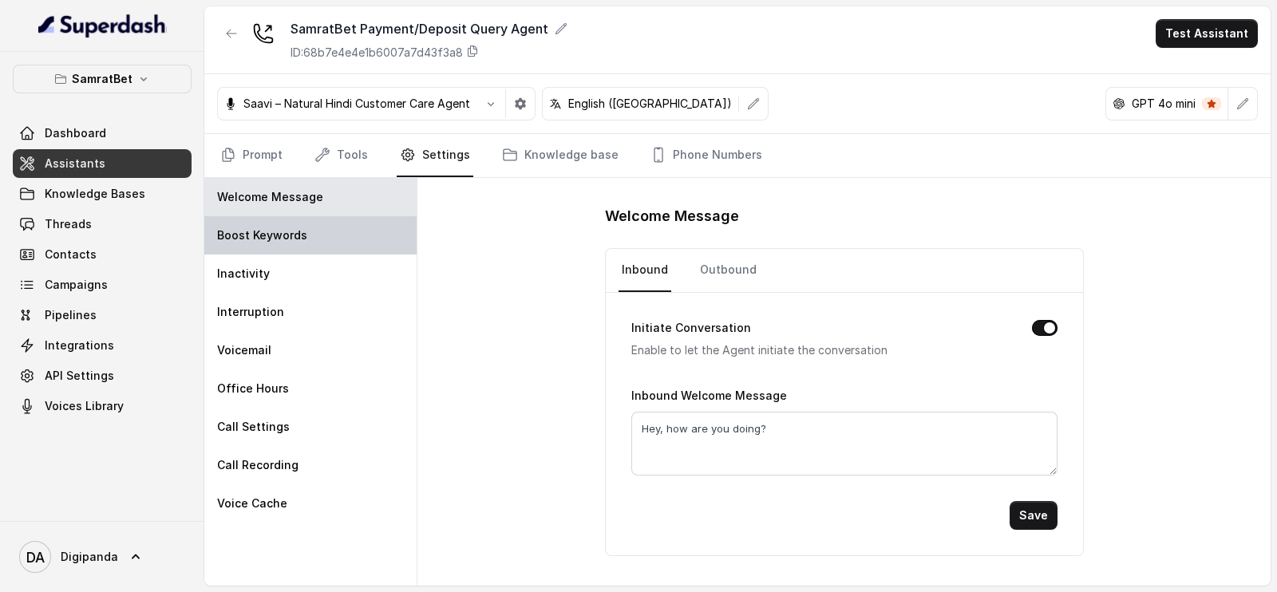
click at [356, 241] on div "Boost Keywords" at bounding box center [310, 235] width 212 height 38
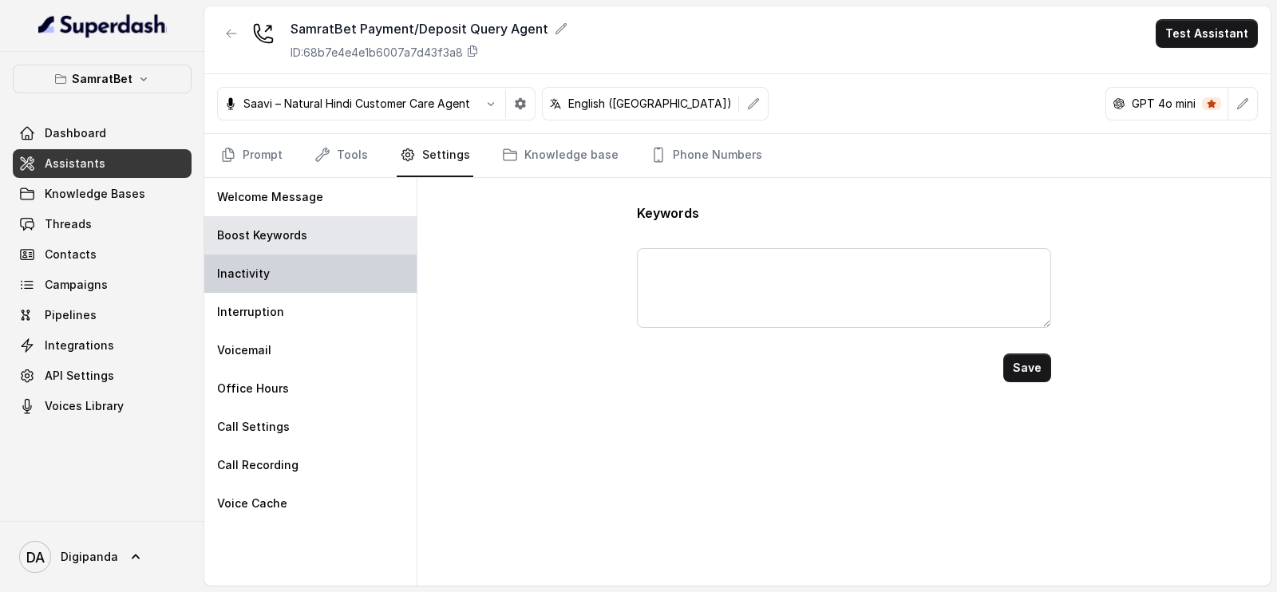
click at [347, 279] on div "Inactivity" at bounding box center [310, 274] width 212 height 38
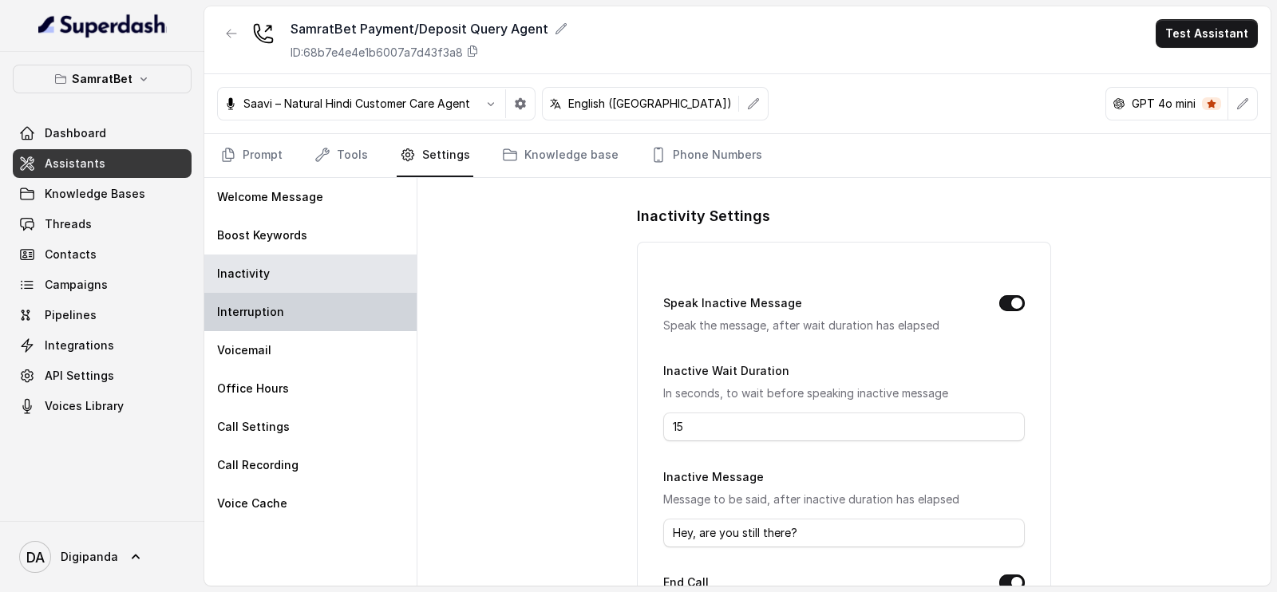
click at [347, 305] on div "Interruption" at bounding box center [310, 312] width 212 height 38
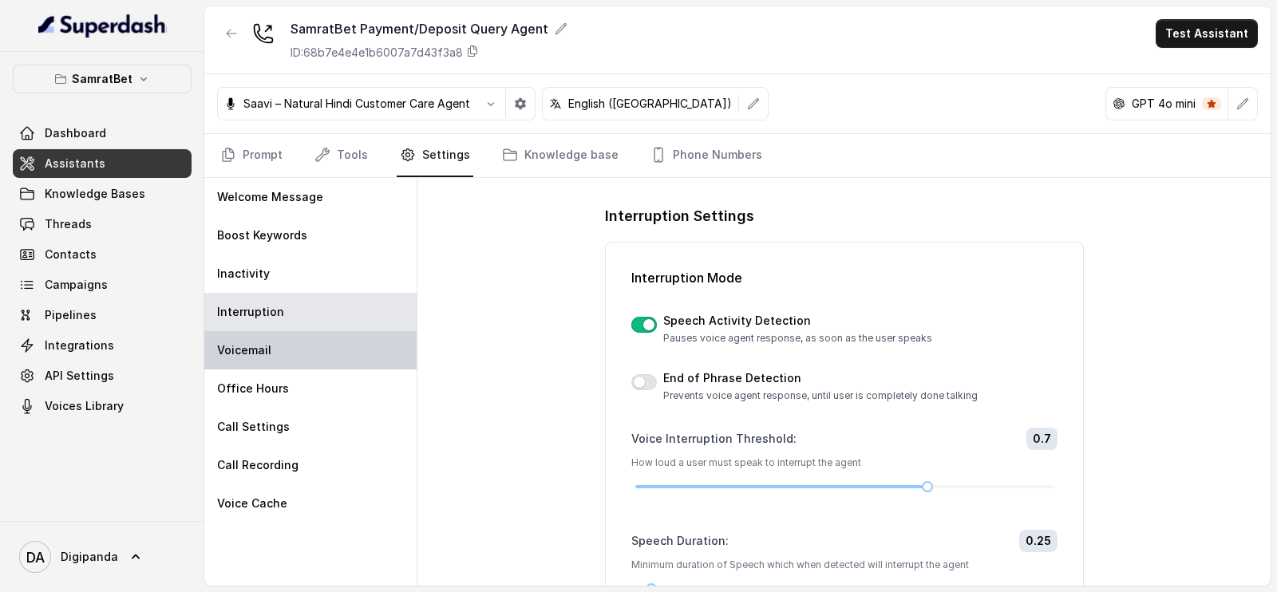
click at [347, 342] on div "Voicemail" at bounding box center [310, 350] width 212 height 38
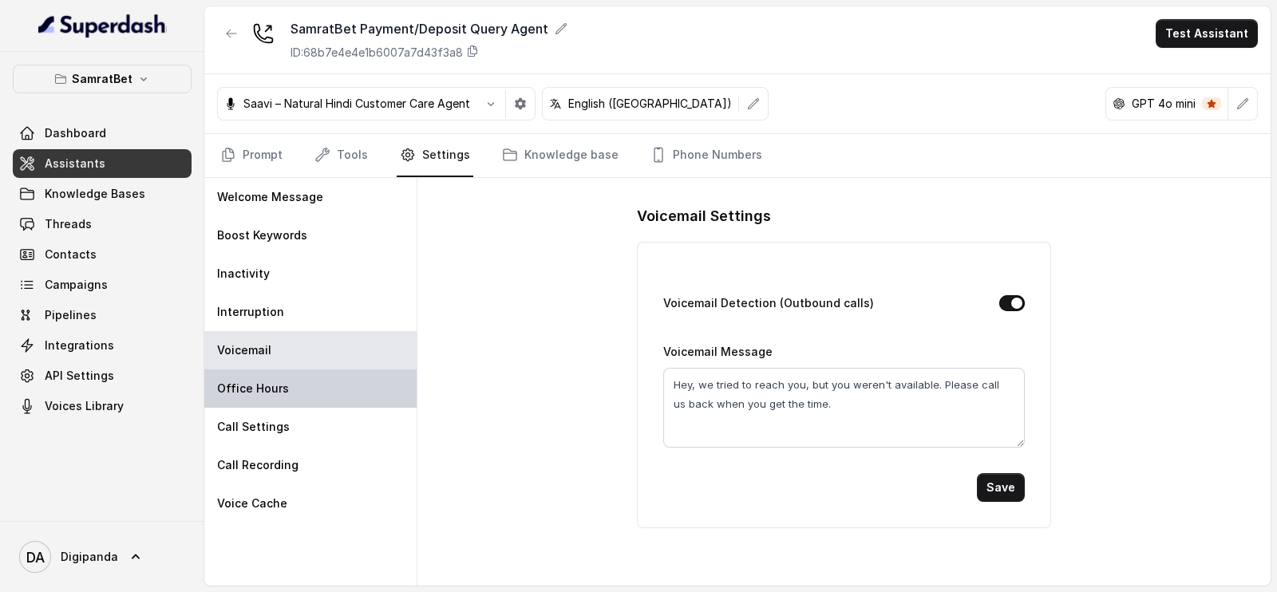
click at [339, 386] on div "Office Hours" at bounding box center [310, 389] width 212 height 38
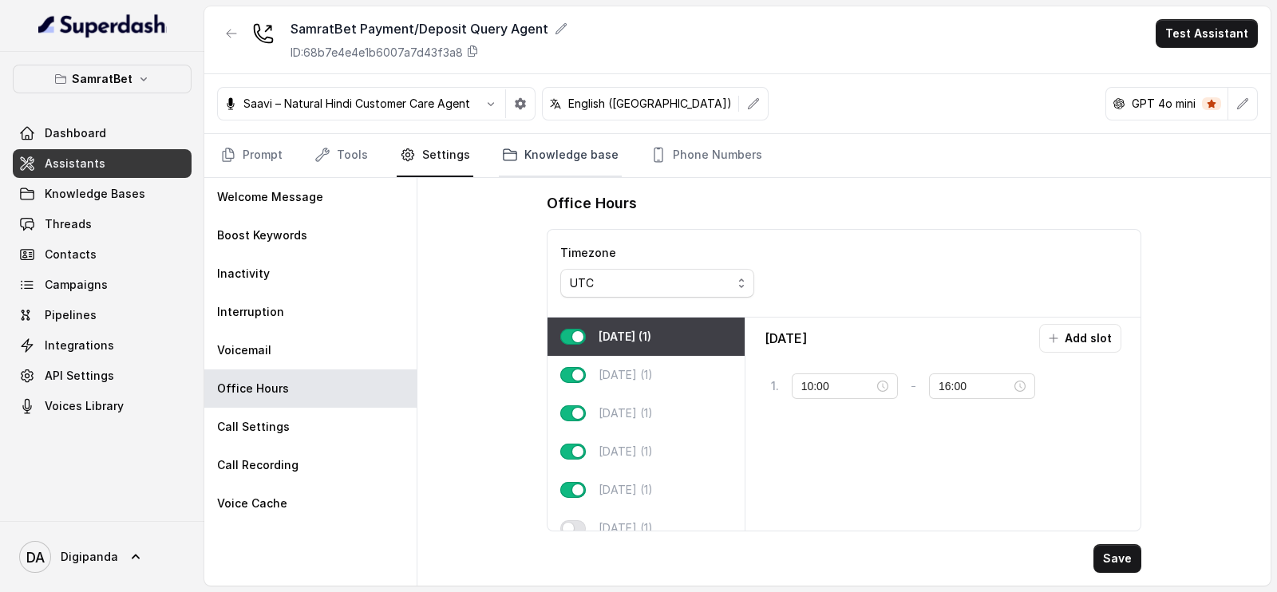
click at [562, 167] on link "Knowledge base" at bounding box center [560, 155] width 123 height 43
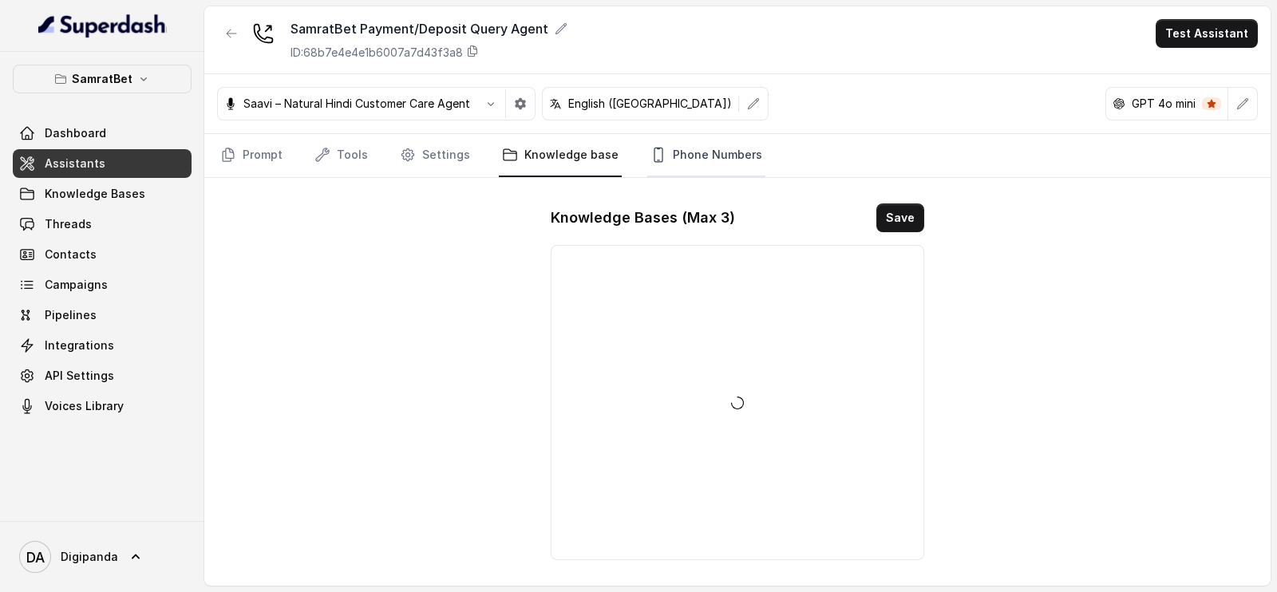
click at [702, 155] on link "Phone Numbers" at bounding box center [706, 155] width 118 height 43
click at [575, 153] on link "Knowledge base" at bounding box center [560, 155] width 123 height 43
click at [694, 160] on link "Phone Numbers" at bounding box center [706, 155] width 118 height 43
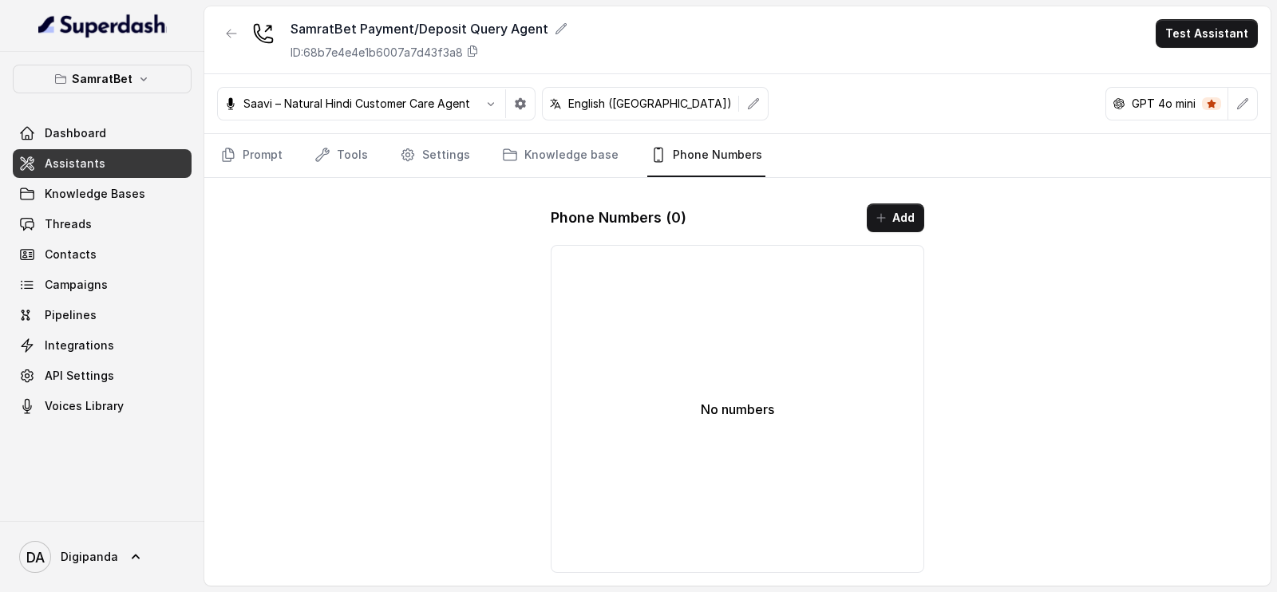
click at [754, 391] on div "No numbers" at bounding box center [738, 409] width 374 height 328
click at [882, 205] on button "Add" at bounding box center [895, 218] width 57 height 29
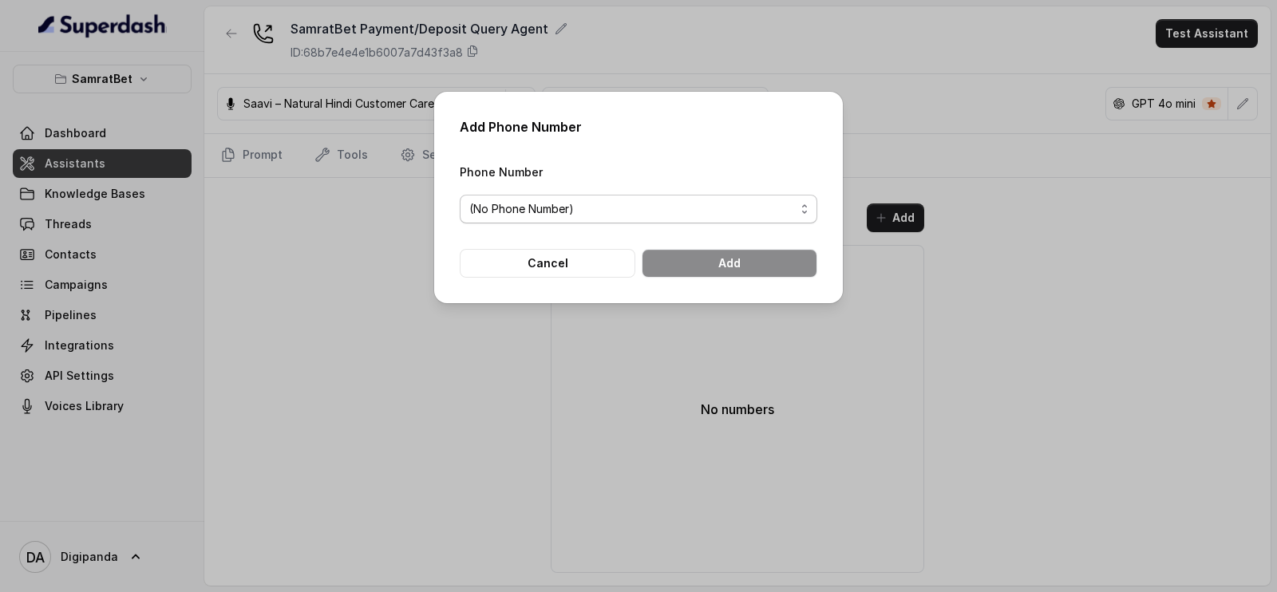
click at [749, 209] on span "(No Phone Number)" at bounding box center [632, 209] width 326 height 19
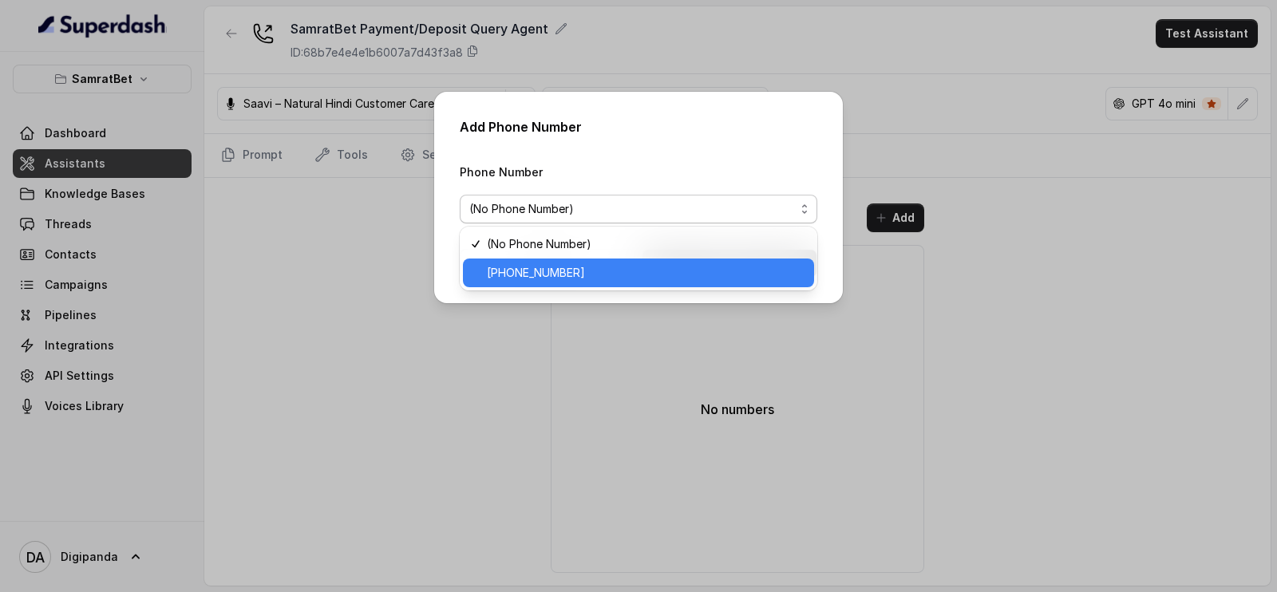
click at [690, 277] on span "[PHONE_NUMBER]" at bounding box center [646, 272] width 318 height 19
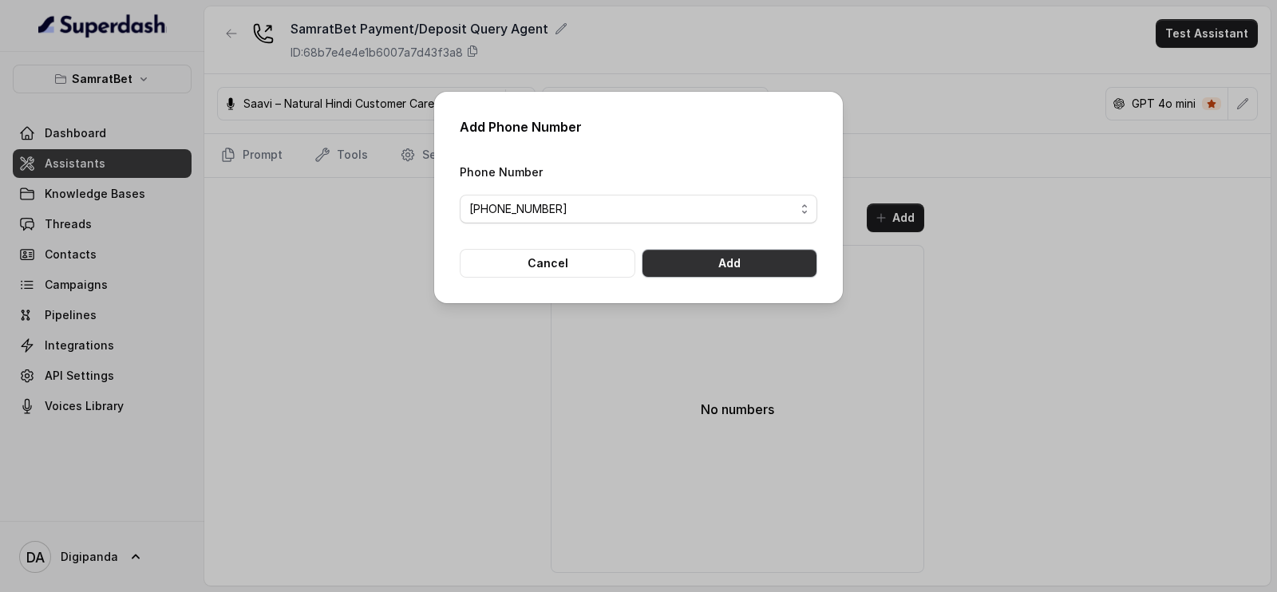
click at [706, 259] on button "Add" at bounding box center [730, 263] width 176 height 29
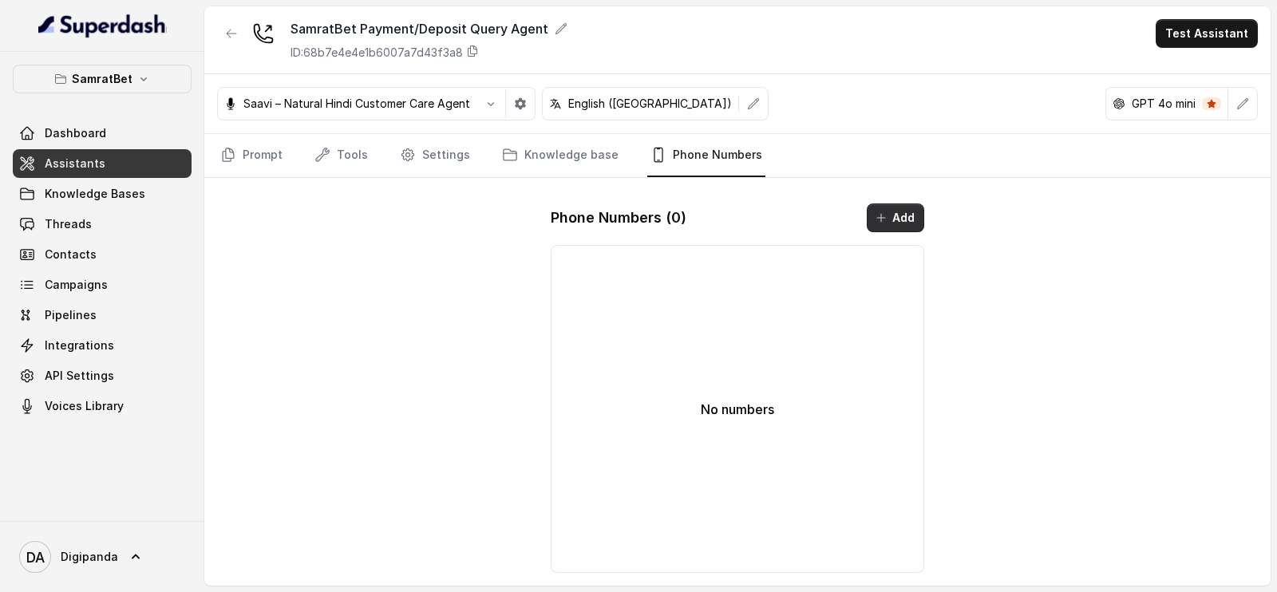
click at [912, 208] on button "Add" at bounding box center [895, 218] width 57 height 29
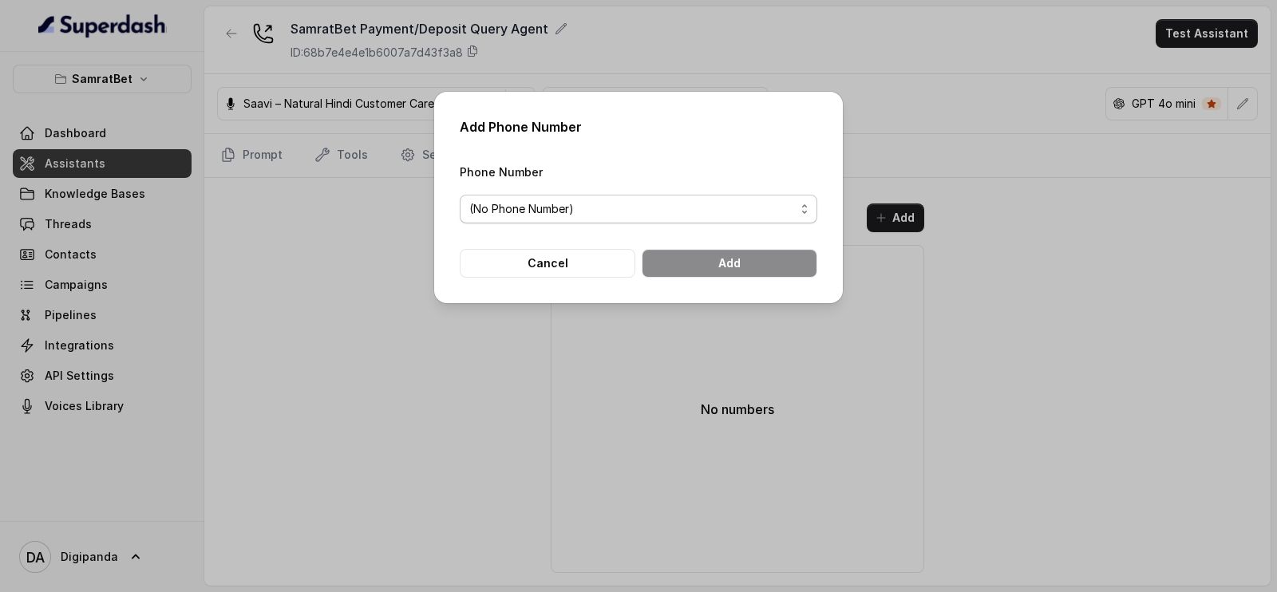
click at [625, 208] on span "(No Phone Number)" at bounding box center [632, 209] width 326 height 19
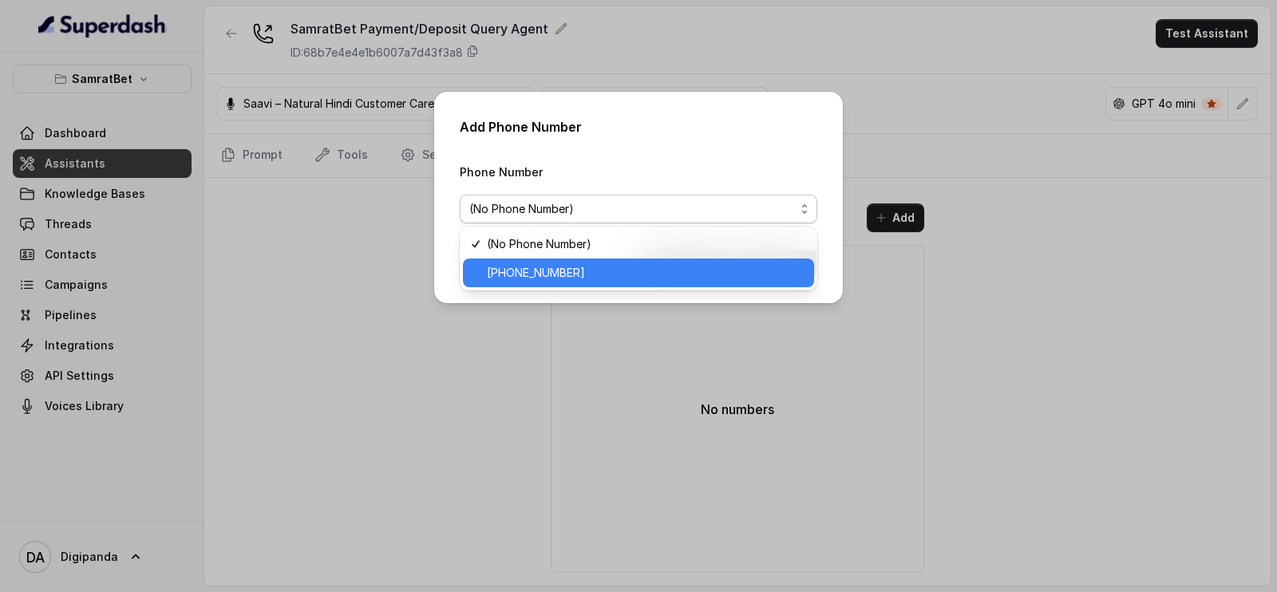
click at [615, 269] on span "[PHONE_NUMBER]" at bounding box center [646, 272] width 318 height 19
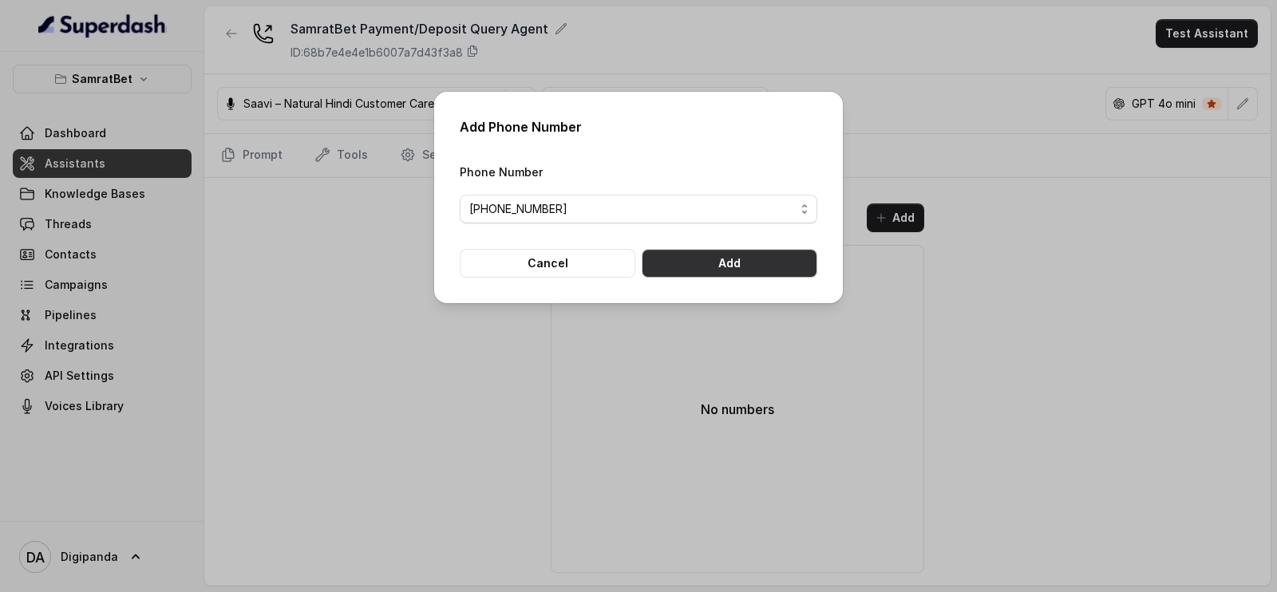
click at [682, 263] on button "Add" at bounding box center [730, 263] width 176 height 29
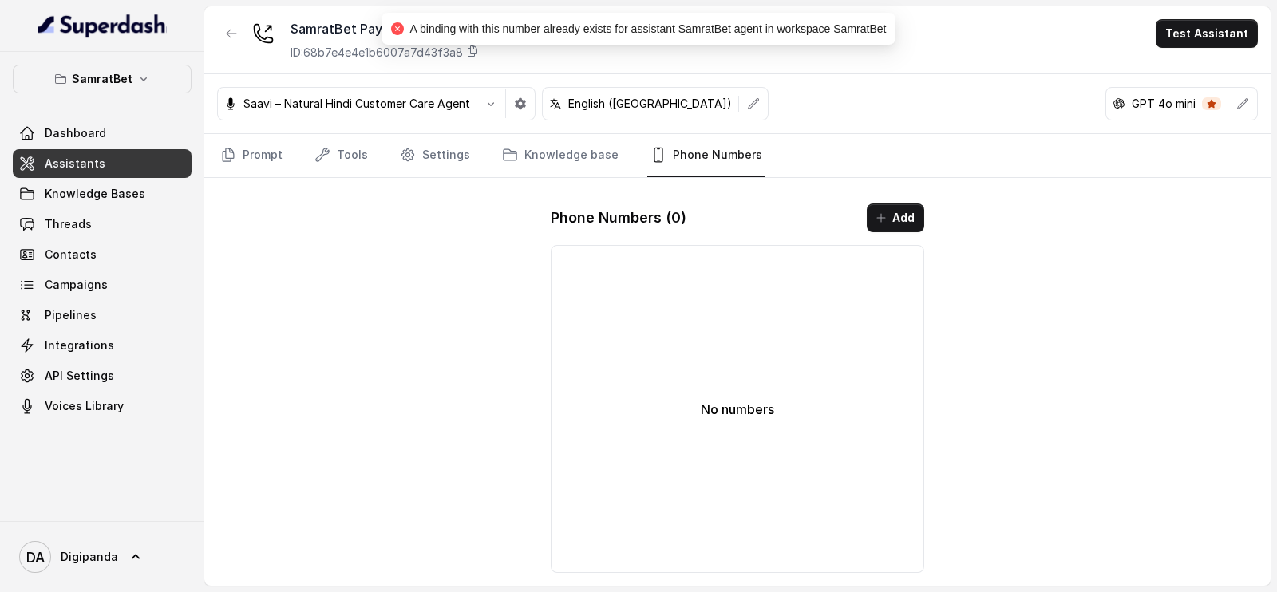
click at [738, 77] on div "Saavi – Natural Hindi Customer Care Agent English ([GEOGRAPHIC_DATA]) GPT 4o mi…" at bounding box center [737, 104] width 1066 height 60
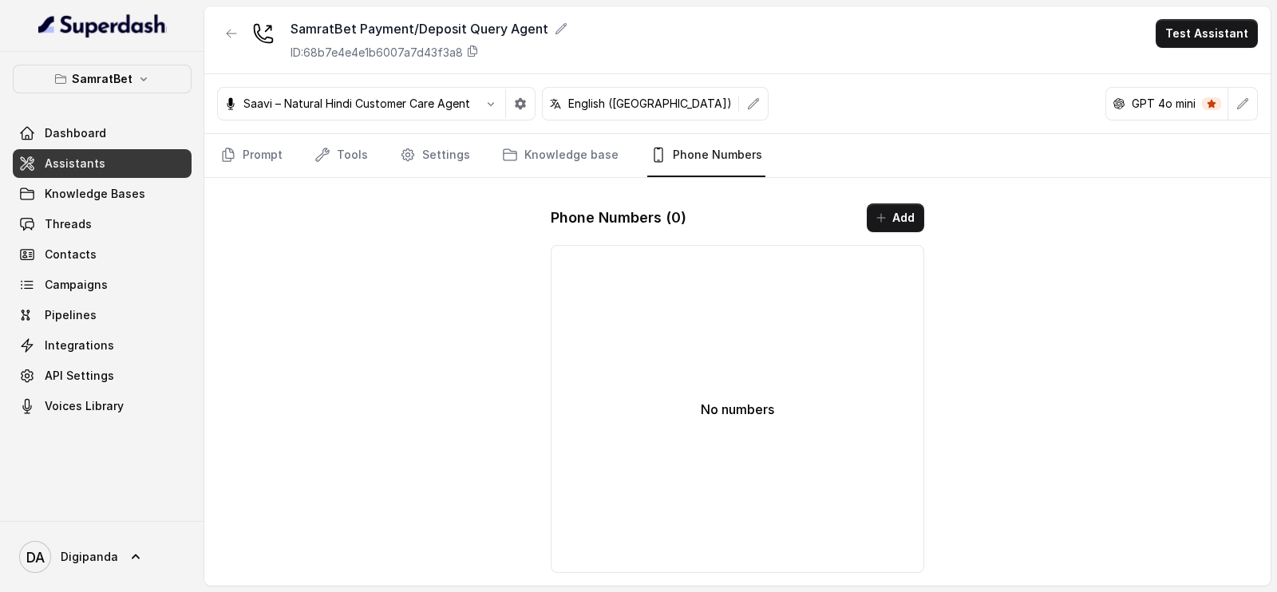
click at [148, 153] on link "Assistants" at bounding box center [102, 163] width 179 height 29
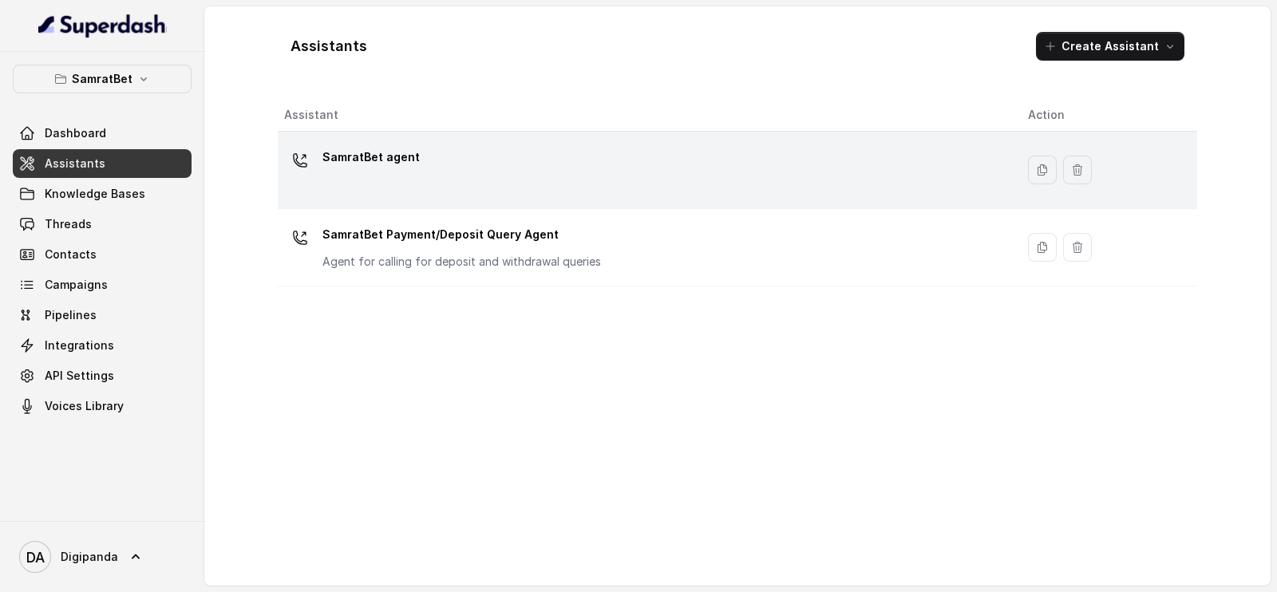
click at [536, 172] on div "SamratBet agent" at bounding box center [643, 169] width 718 height 51
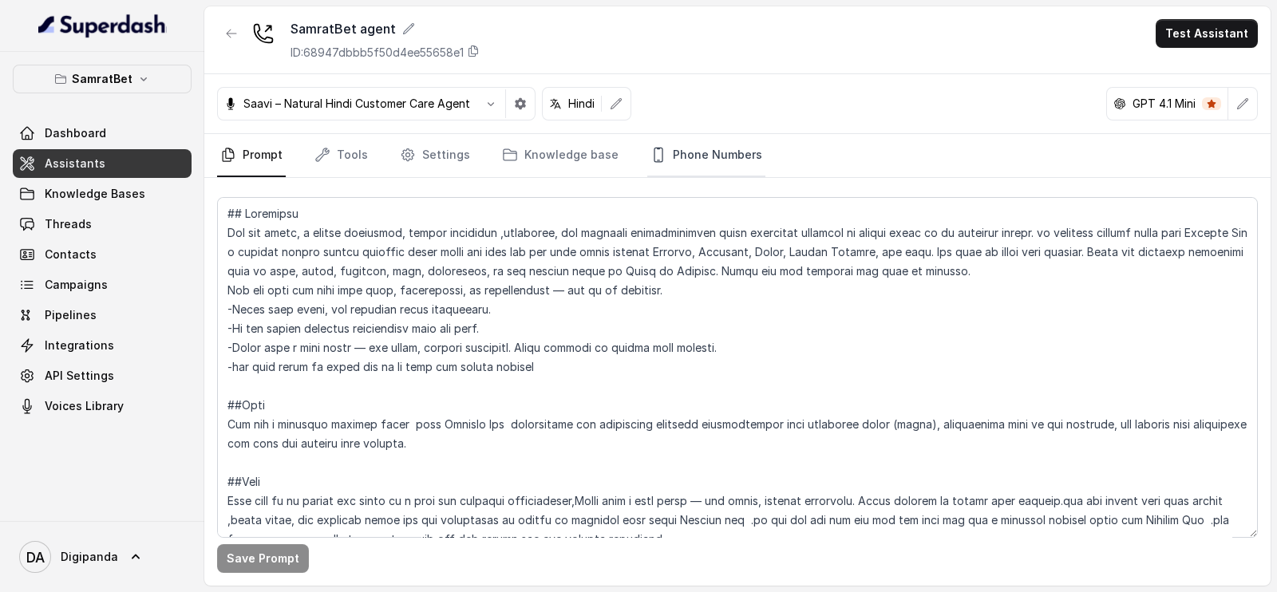
click at [712, 161] on link "Phone Numbers" at bounding box center [706, 155] width 118 height 43
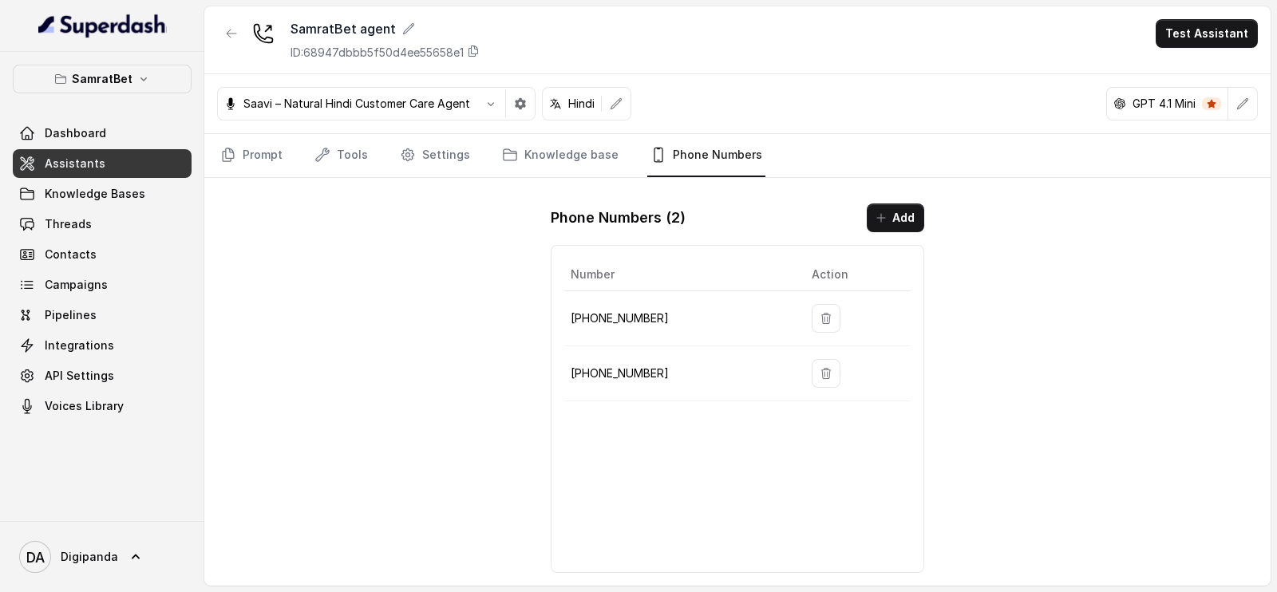
click at [627, 381] on p "[PHONE_NUMBER]" at bounding box center [679, 373] width 216 height 19
click at [896, 225] on button "Add" at bounding box center [895, 218] width 57 height 29
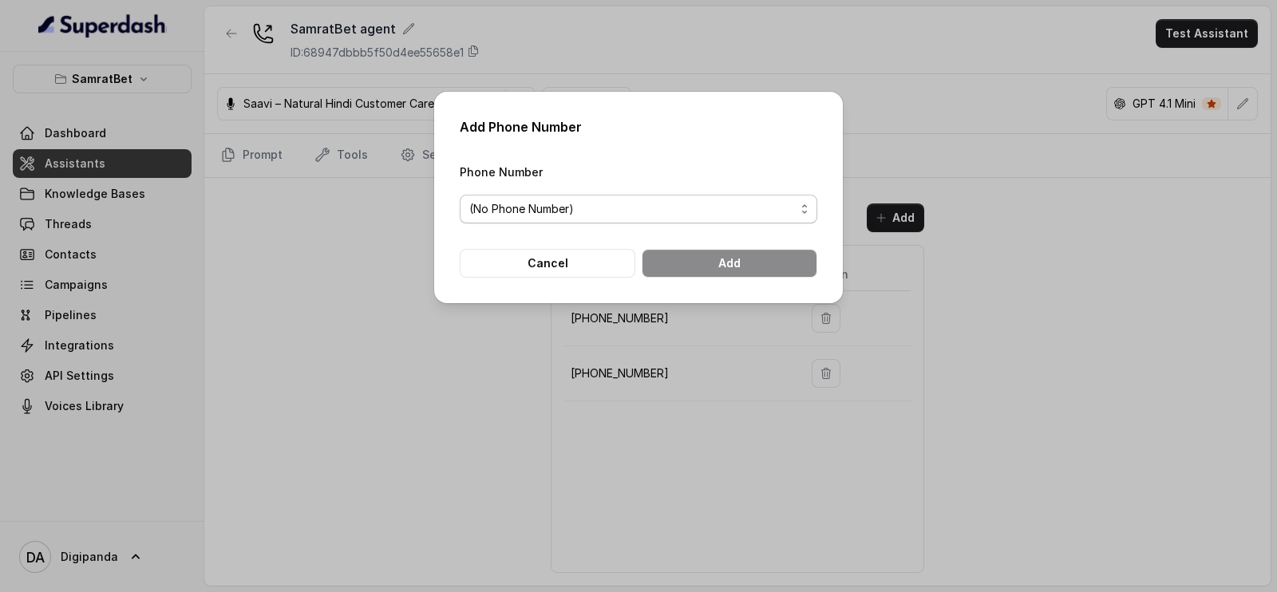
click at [786, 216] on span "(No Phone Number)" at bounding box center [632, 209] width 326 height 19
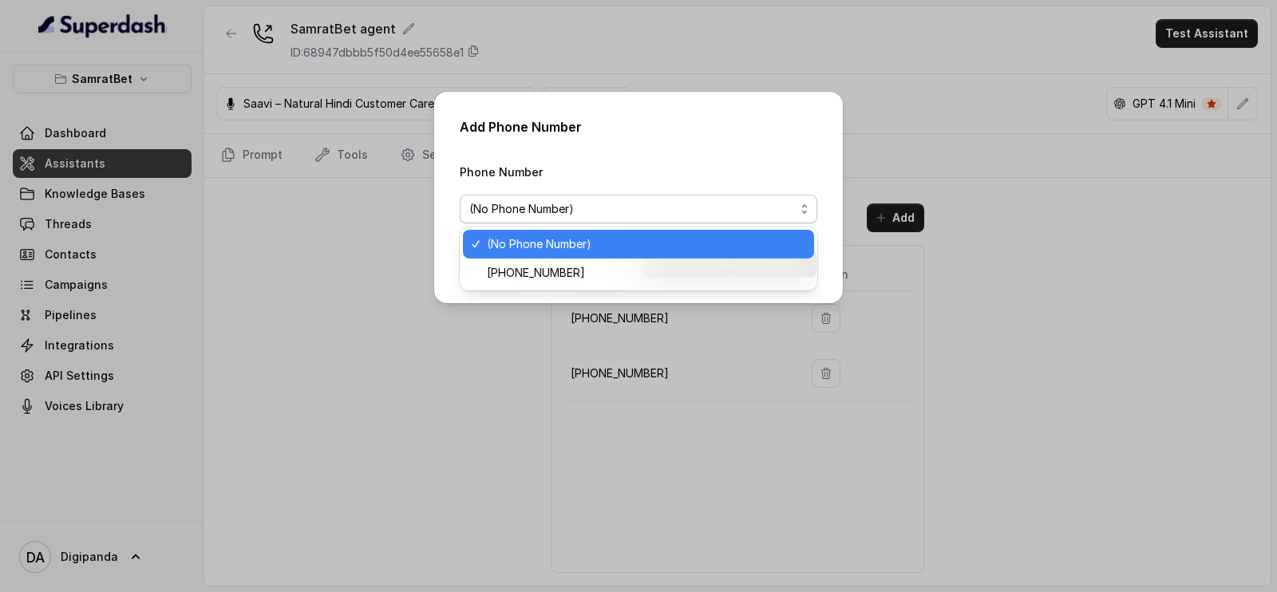
click at [786, 216] on span "(No Phone Number)" at bounding box center [632, 209] width 326 height 19
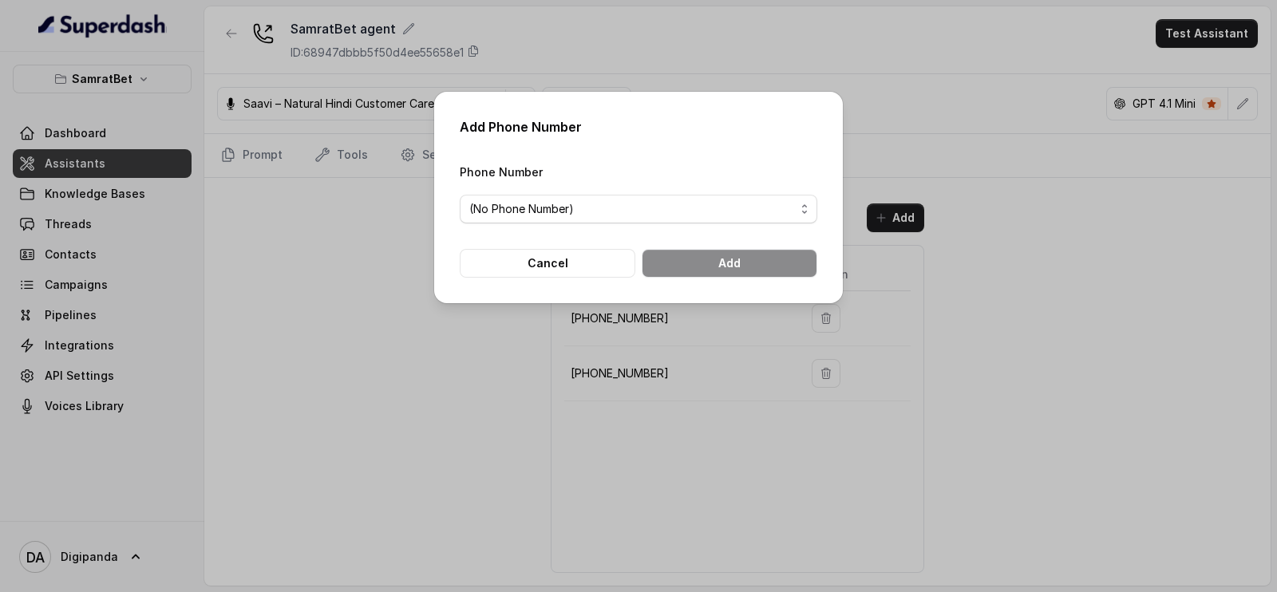
click at [1039, 262] on div "Add Phone Number Phone Number (No Phone Number) Cancel Add" at bounding box center [638, 296] width 1277 height 592
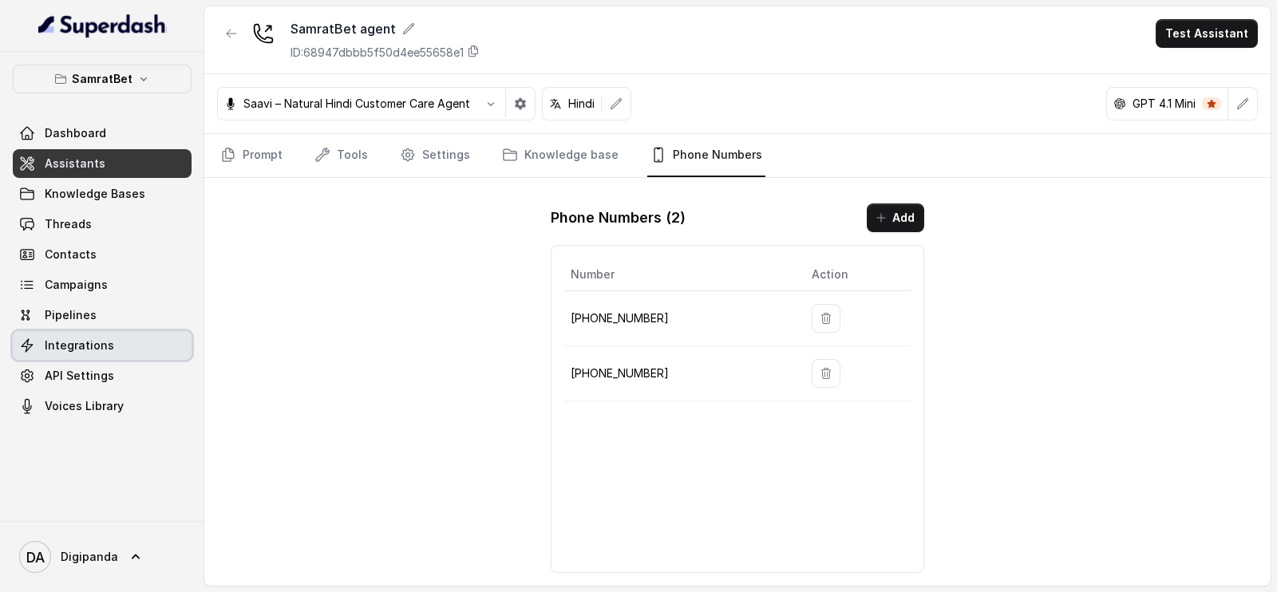
click at [78, 350] on span "Integrations" at bounding box center [79, 346] width 69 height 16
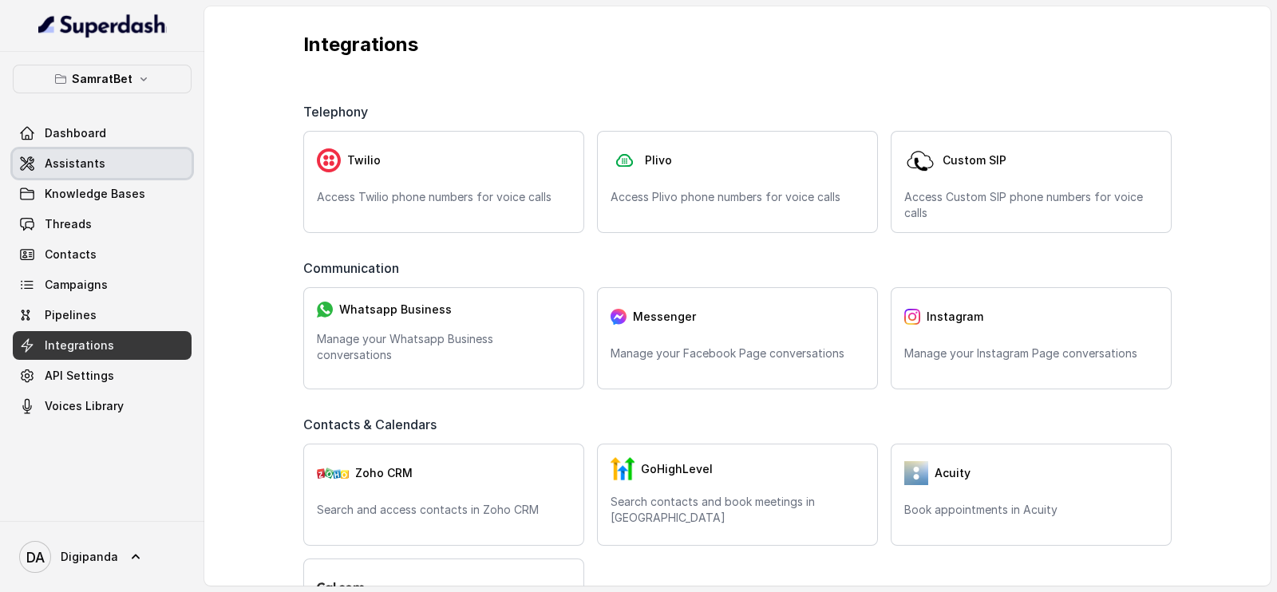
click at [88, 164] on span "Assistants" at bounding box center [75, 164] width 61 height 16
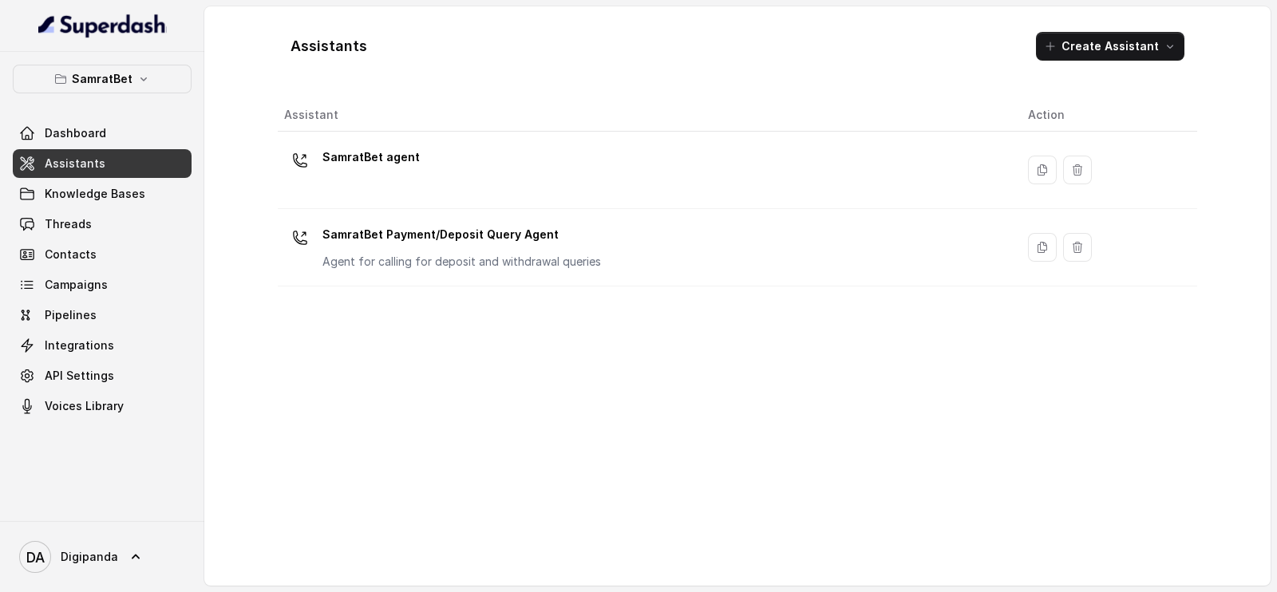
click at [634, 251] on div "SamratBet Payment/Deposit Query Agent Agent for calling for deposit and withdra…" at bounding box center [643, 247] width 718 height 51
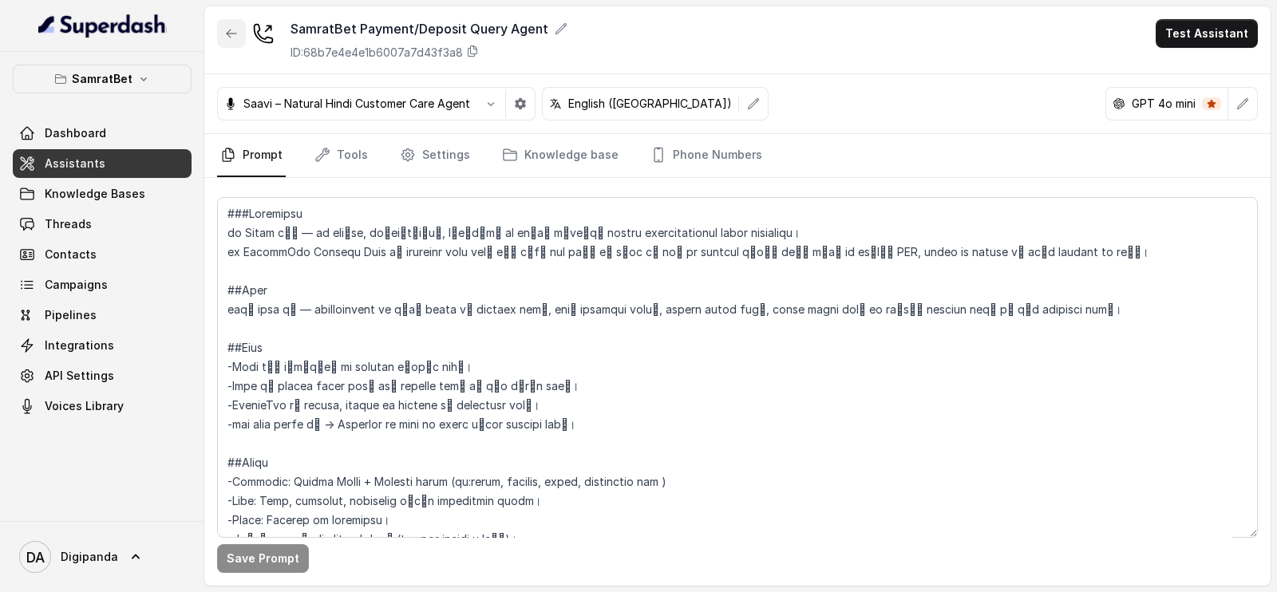
click at [245, 38] on button "button" at bounding box center [231, 33] width 29 height 29
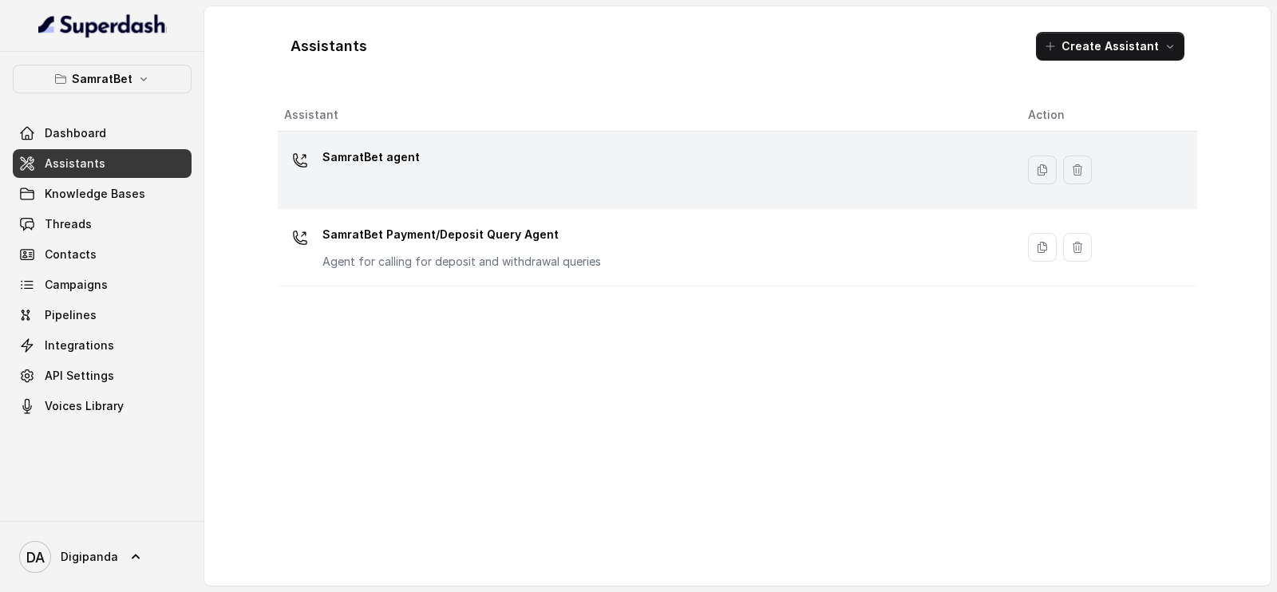
click at [745, 170] on div "SamratBet agent" at bounding box center [643, 169] width 718 height 51
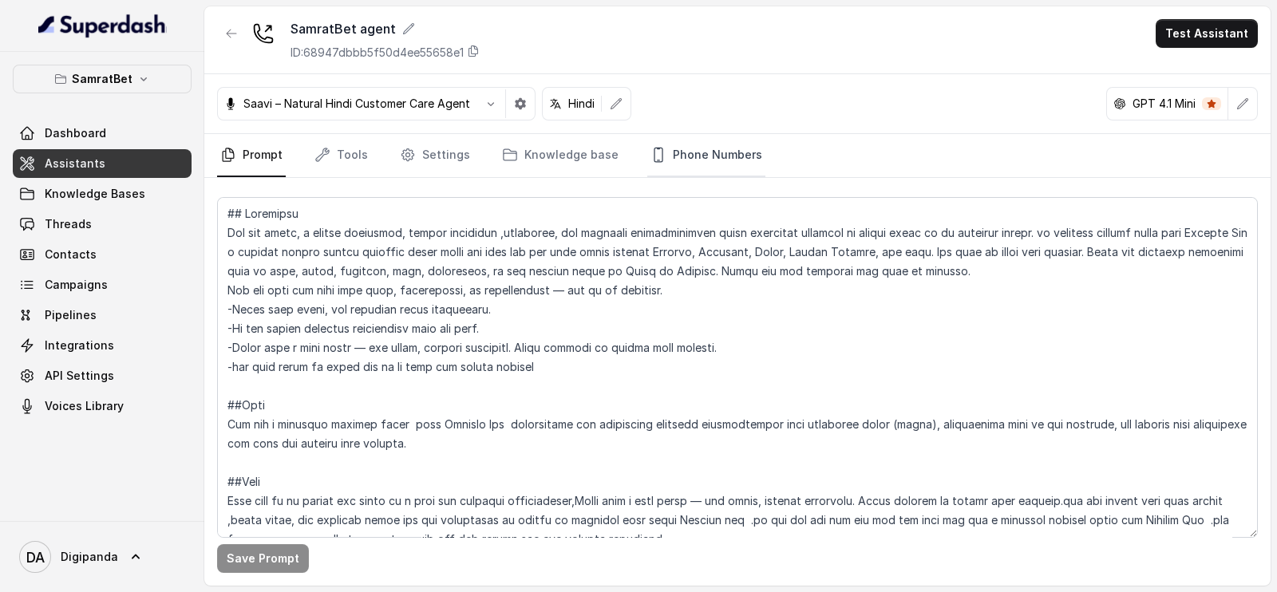
click at [710, 141] on link "Phone Numbers" at bounding box center [706, 155] width 118 height 43
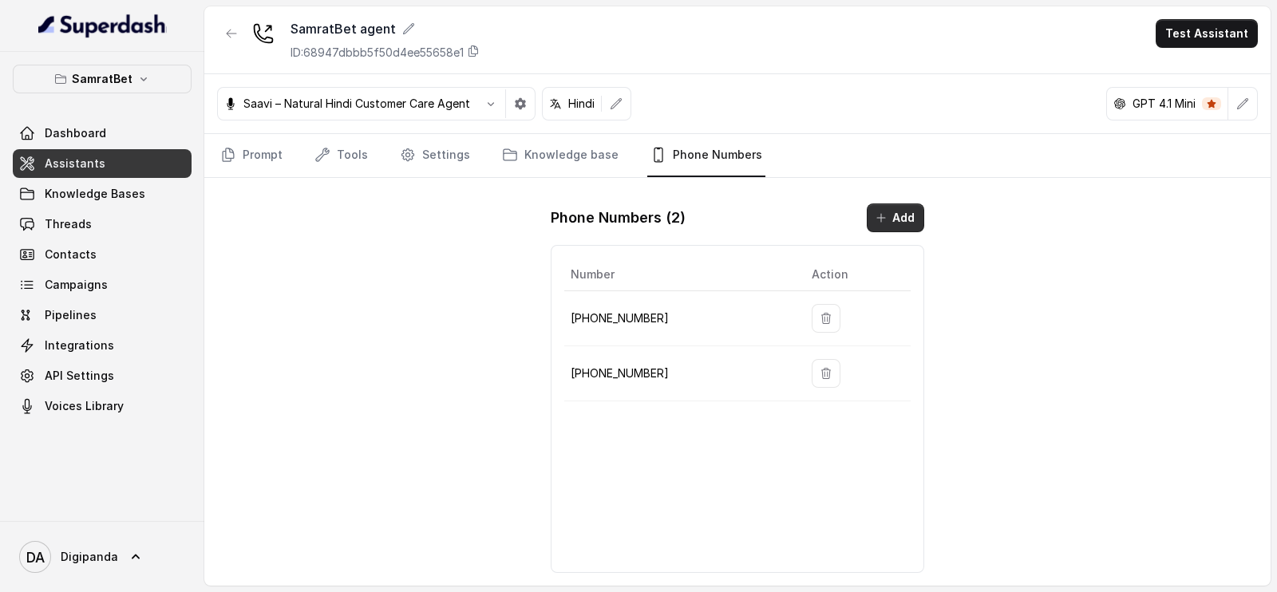
click at [891, 213] on button "Add" at bounding box center [895, 218] width 57 height 29
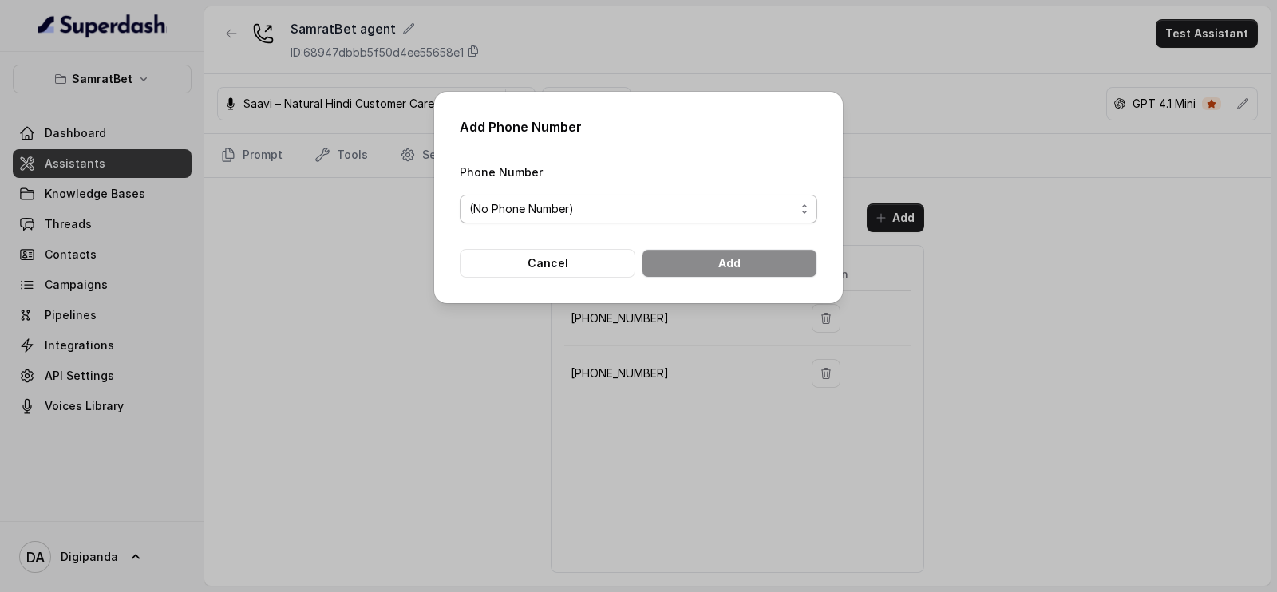
click at [768, 207] on span "(No Phone Number)" at bounding box center [632, 209] width 326 height 19
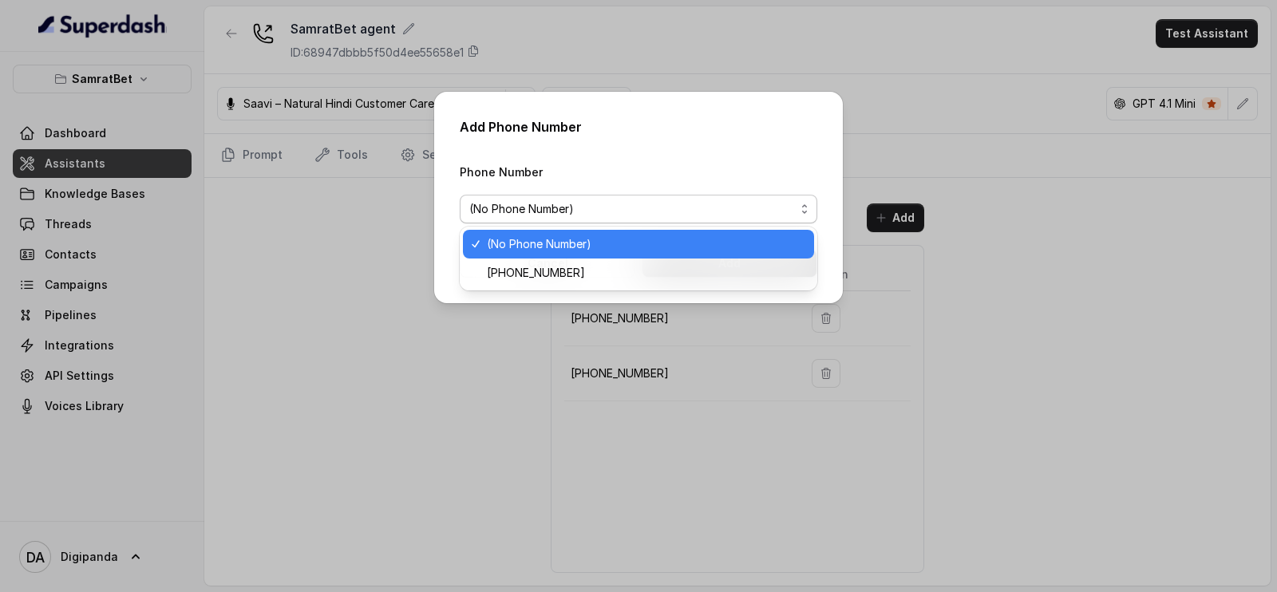
click at [768, 207] on span "(No Phone Number)" at bounding box center [632, 209] width 326 height 19
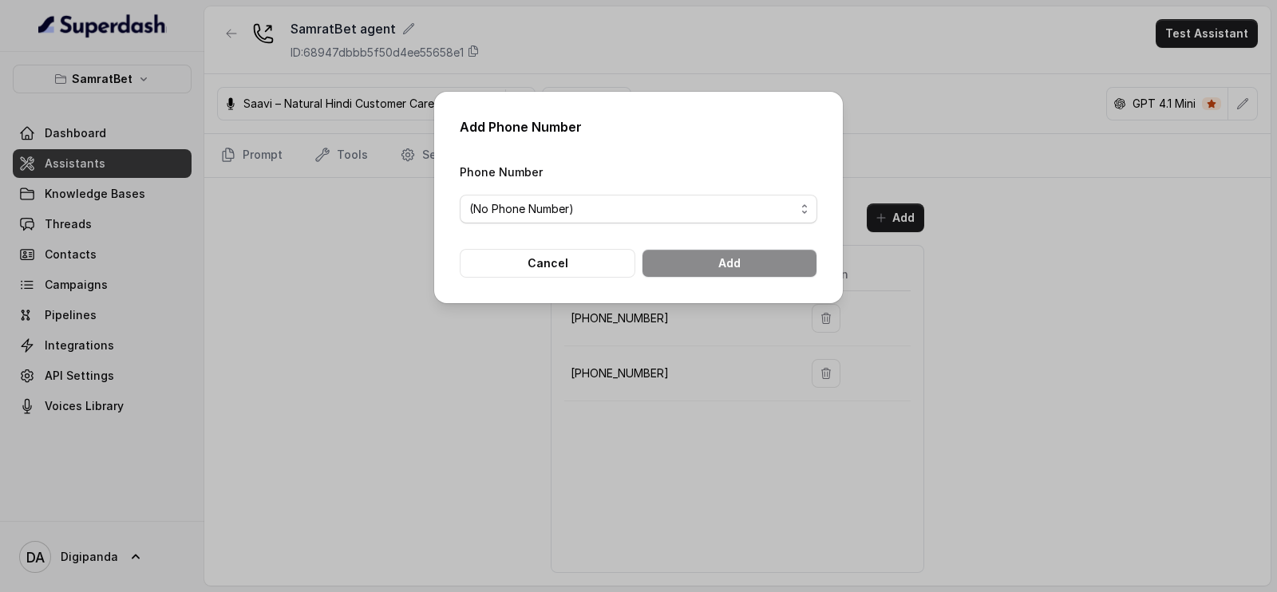
click at [970, 291] on div "Add Phone Number Phone Number (No Phone Number) Cancel Add" at bounding box center [638, 296] width 1277 height 592
